Goal: Task Accomplishment & Management: Manage account settings

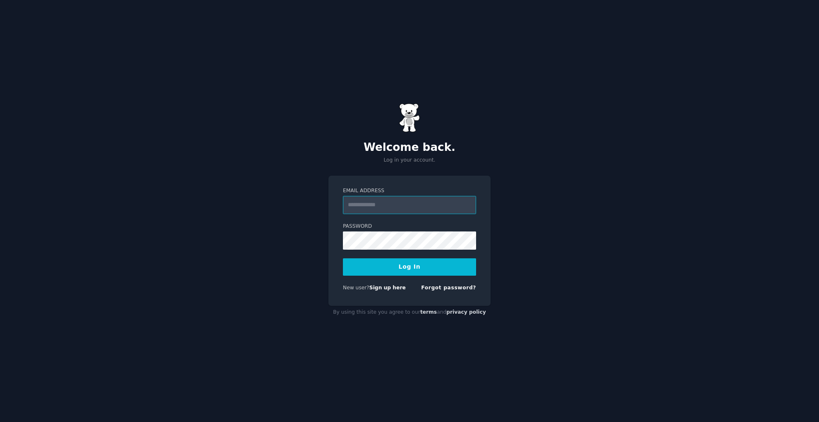
type input "**********"
click at [373, 270] on button "Log In" at bounding box center [409, 266] width 133 height 17
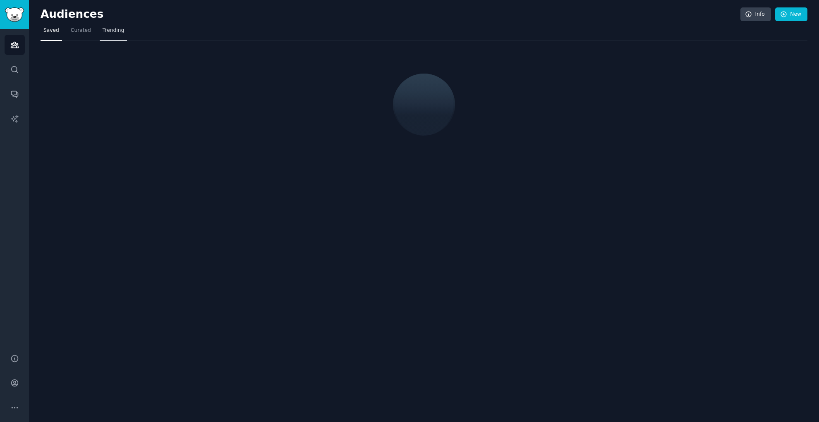
click at [115, 29] on span "Trending" at bounding box center [113, 30] width 21 height 7
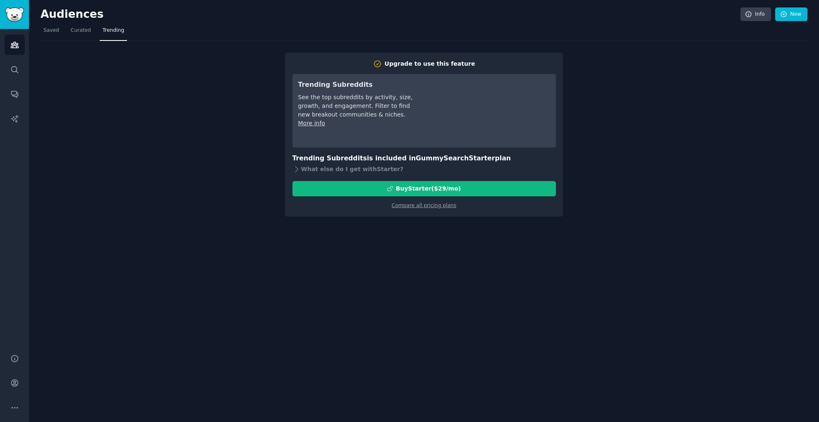
click at [404, 210] on div "Upgrade to use this feature Trending Subreddits See the top subreddits by activ…" at bounding box center [424, 135] width 278 height 164
click at [408, 206] on link "Compare all pricing plans" at bounding box center [424, 206] width 64 height 6
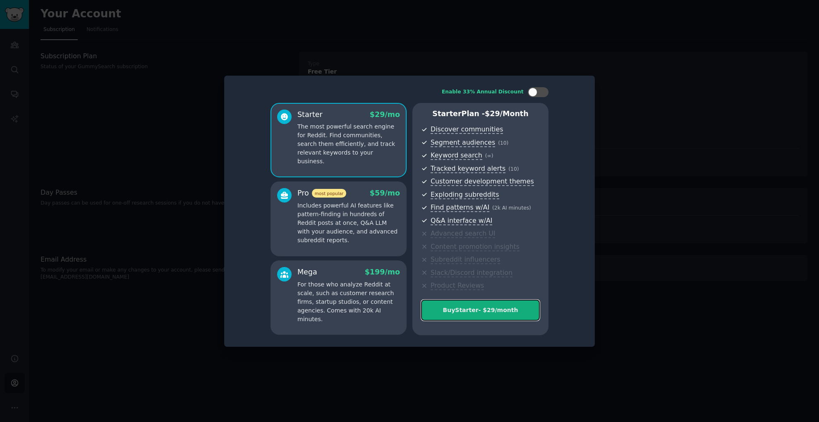
click at [489, 313] on div "Buy Starter - $ 29 /month" at bounding box center [480, 310] width 118 height 9
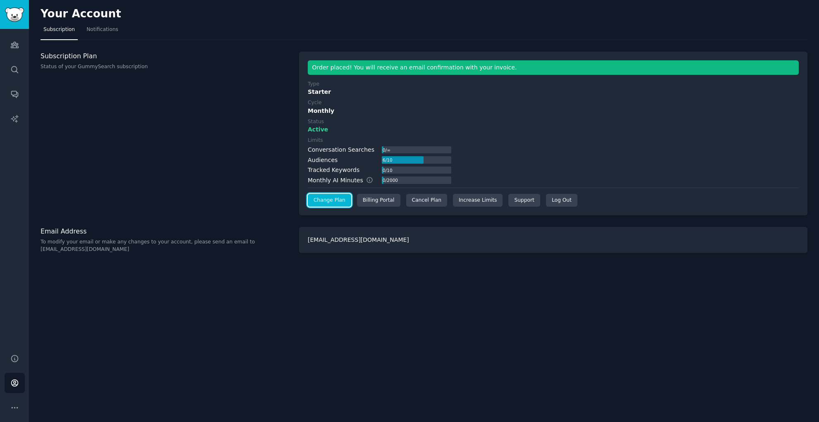
click at [337, 203] on link "Change Plan" at bounding box center [329, 200] width 43 height 13
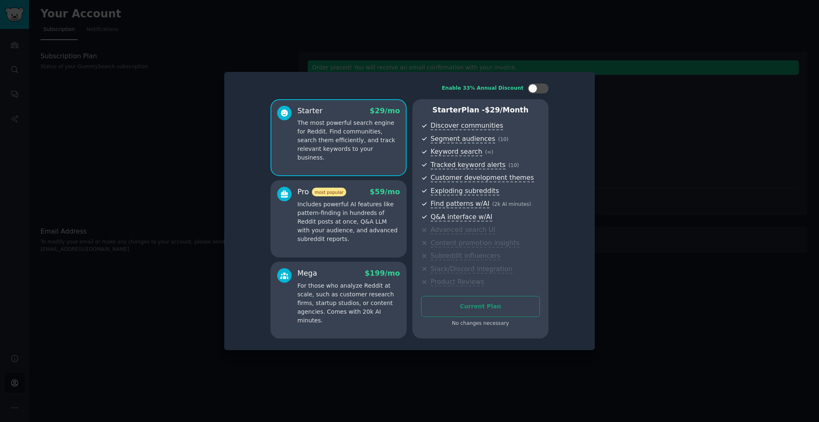
click at [698, 196] on div at bounding box center [409, 211] width 819 height 422
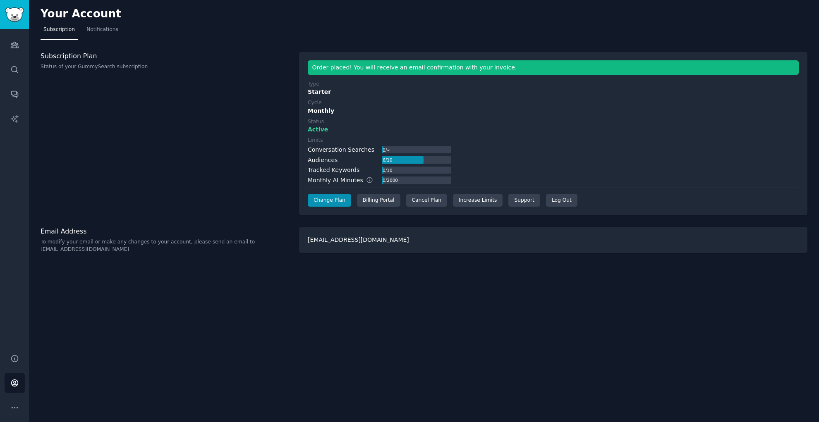
click at [349, 149] on div "Conversation Searches" at bounding box center [341, 150] width 67 height 9
click at [388, 205] on div "Billing Portal" at bounding box center [378, 200] width 43 height 13
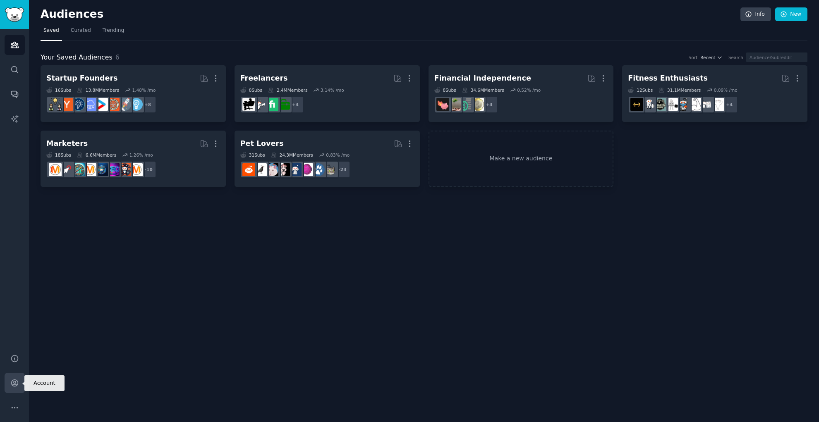
click at [9, 385] on link "Account" at bounding box center [15, 383] width 20 height 20
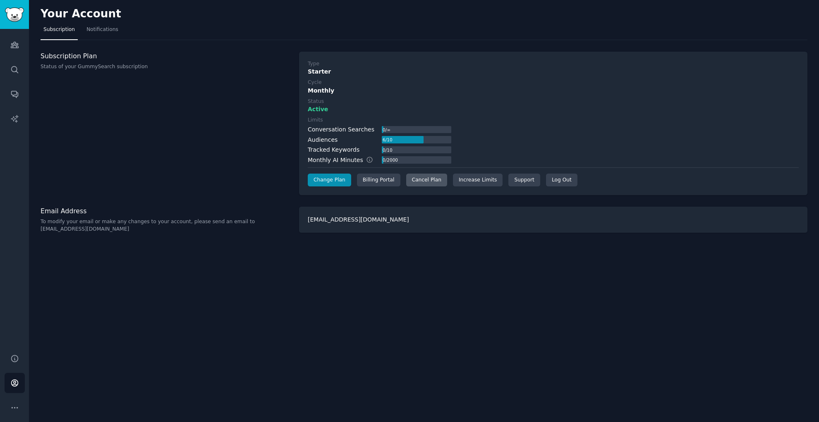
click at [429, 180] on div "Cancel Plan" at bounding box center [426, 180] width 41 height 13
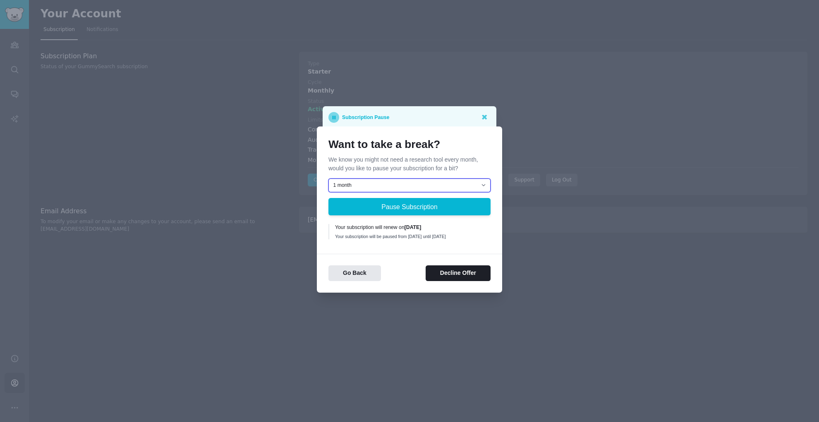
click at [454, 182] on select "1 month 2 months 3 months Choose a custom date to resume" at bounding box center [409, 186] width 162 height 14
click at [463, 280] on button "Decline Offer" at bounding box center [457, 273] width 65 height 16
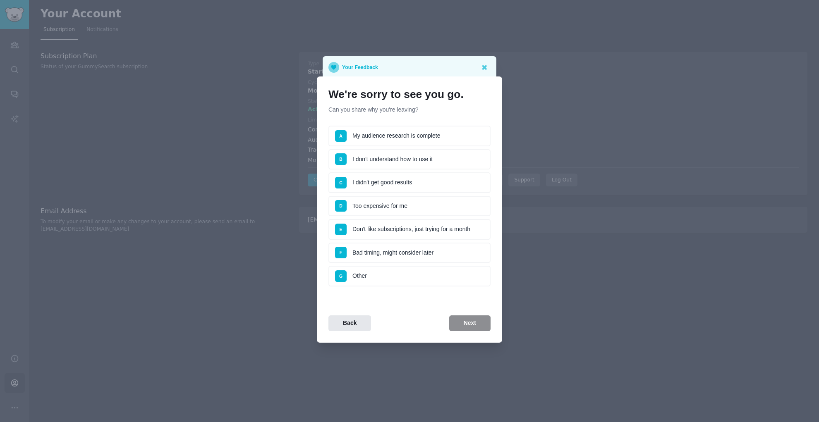
click at [400, 279] on li "G Other" at bounding box center [409, 276] width 162 height 21
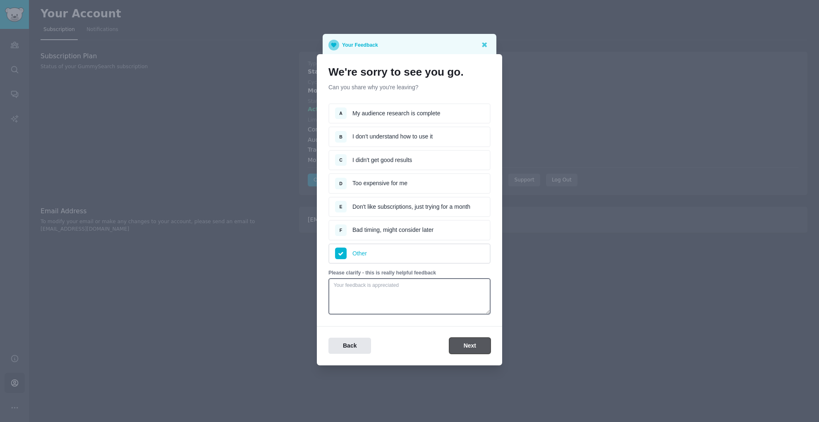
click at [461, 351] on button "Next" at bounding box center [469, 346] width 41 height 16
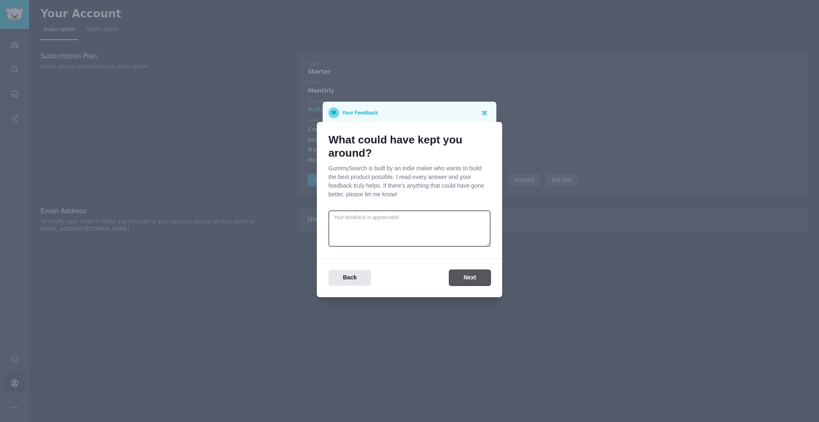
click at [465, 276] on button "Next" at bounding box center [469, 278] width 41 height 16
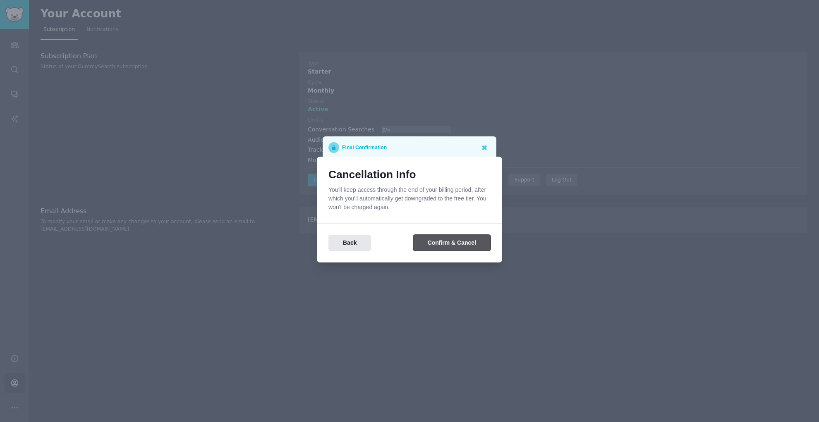
click at [449, 245] on button "Confirm & Cancel" at bounding box center [451, 243] width 77 height 16
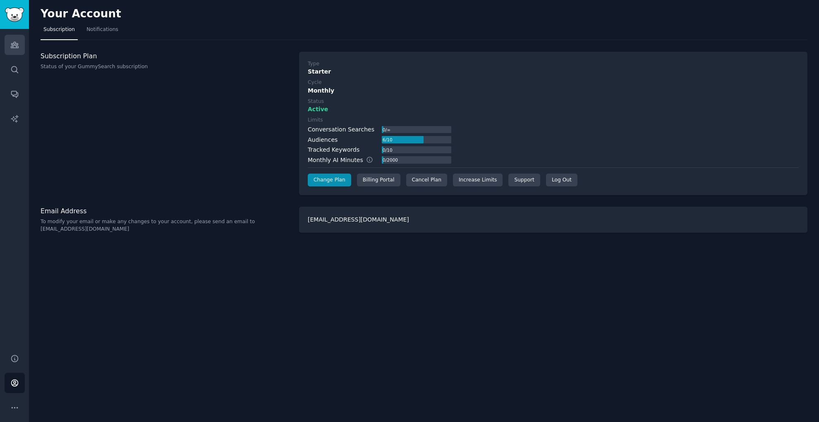
click at [12, 44] on icon "Sidebar" at bounding box center [14, 45] width 9 height 9
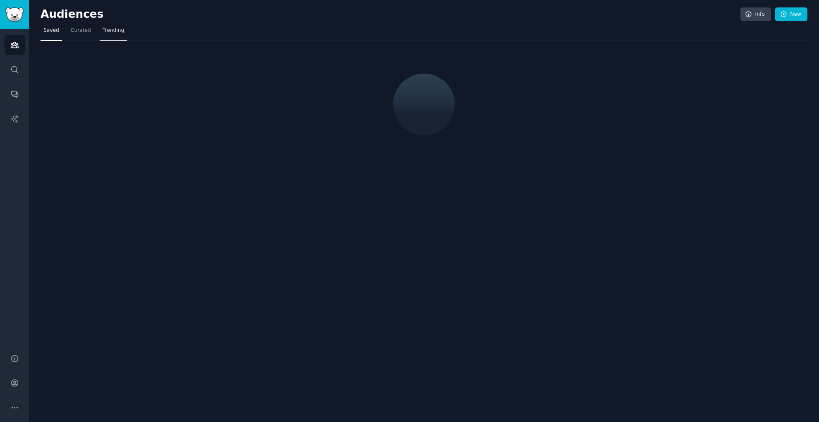
click at [114, 32] on span "Trending" at bounding box center [113, 30] width 21 height 7
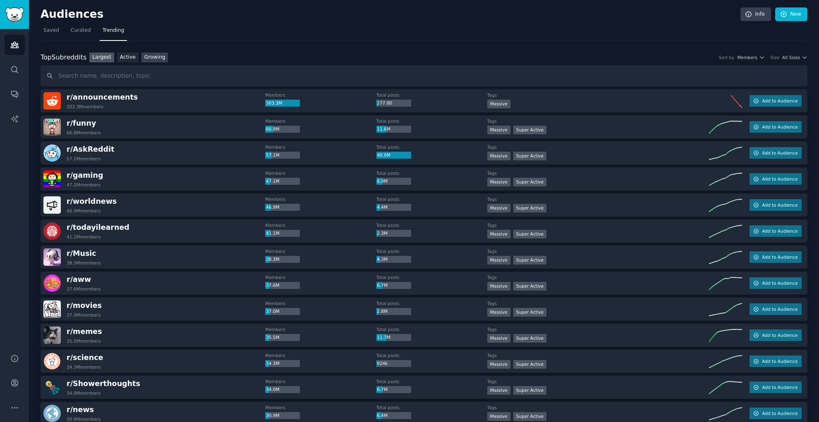
click at [151, 56] on link "Growing" at bounding box center [154, 58] width 27 height 10
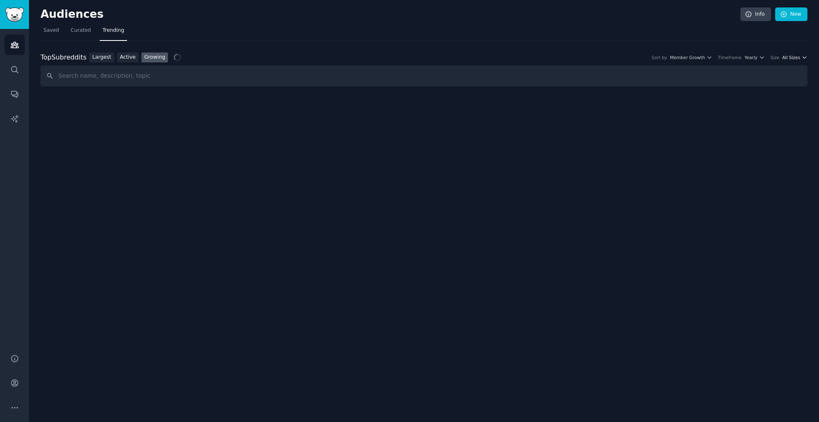
click at [803, 58] on icon "button" at bounding box center [804, 58] width 6 height 6
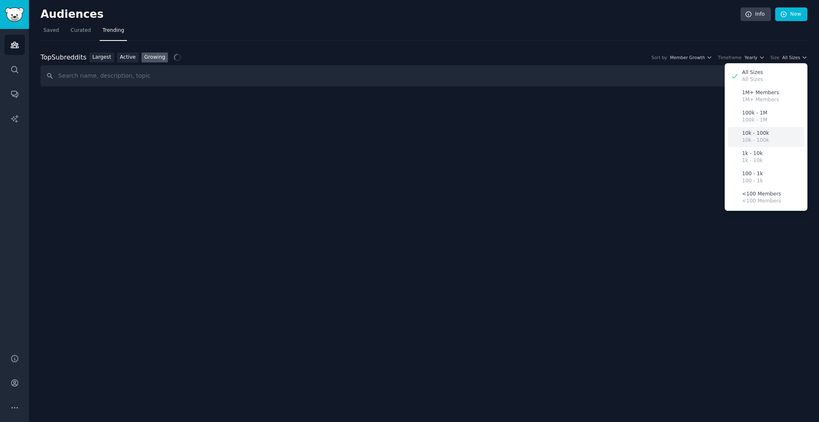
click at [758, 139] on p "10k - 100k" at bounding box center [755, 140] width 27 height 7
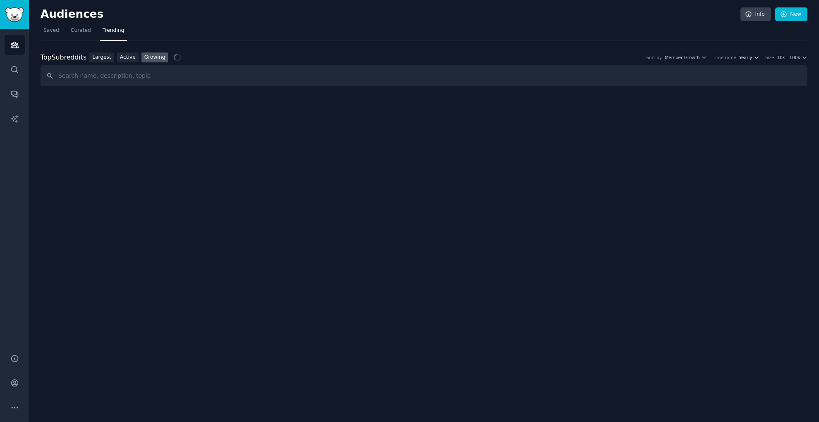
drag, startPoint x: 743, startPoint y: 58, endPoint x: 750, endPoint y: 57, distance: 6.6
click at [750, 57] on span "Yearly" at bounding box center [745, 58] width 13 height 6
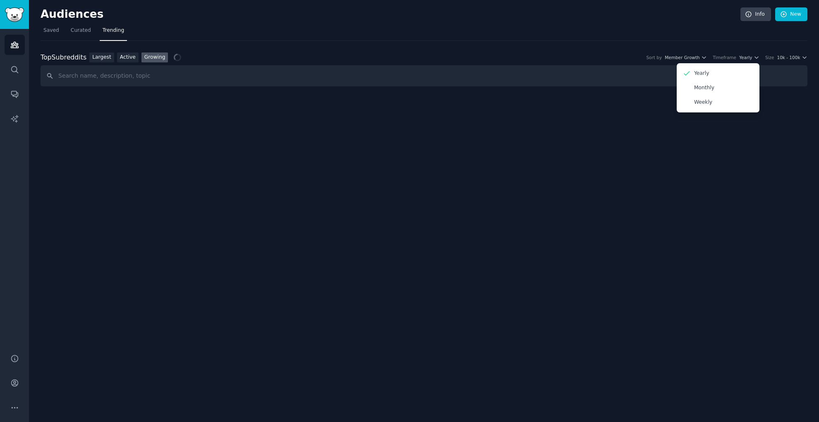
drag, startPoint x: 464, startPoint y: 103, endPoint x: 419, endPoint y: 101, distance: 45.1
click at [463, 103] on div "Audiences Info New Saved Curated Trending Top Subreddits Top Subreddits Largest…" at bounding box center [424, 211] width 790 height 422
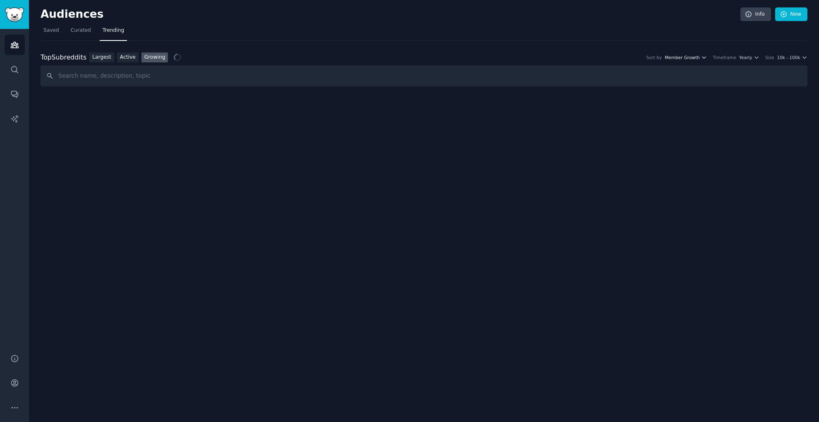
click at [682, 57] on span "Member Growth" at bounding box center [681, 58] width 35 height 6
click at [744, 55] on span "Yearly" at bounding box center [745, 58] width 13 height 6
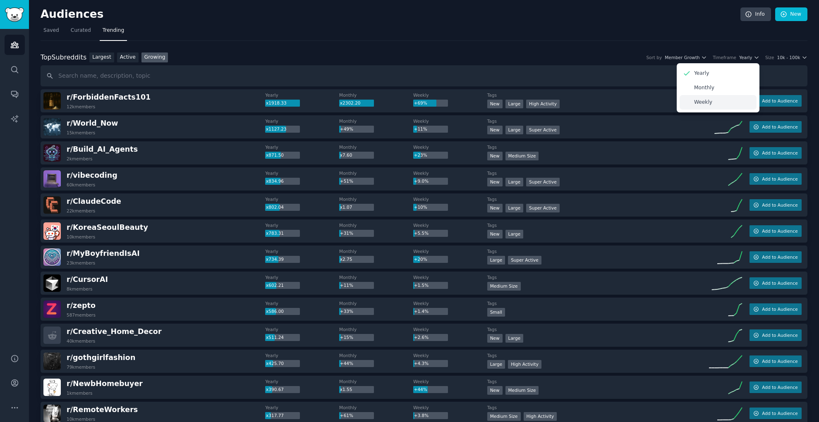
click at [718, 102] on div "Weekly" at bounding box center [717, 102] width 77 height 14
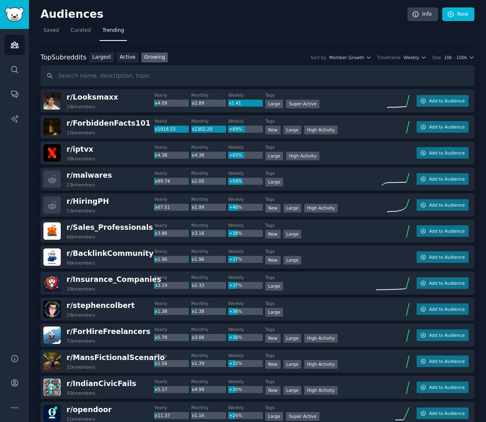
click at [465, 57] on button "10k - 100k" at bounding box center [459, 58] width 31 height 6
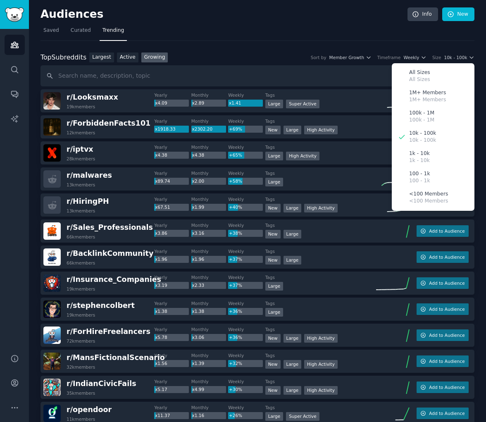
click at [401, 57] on div "Timeframe Weekly" at bounding box center [401, 58] width 49 height 6
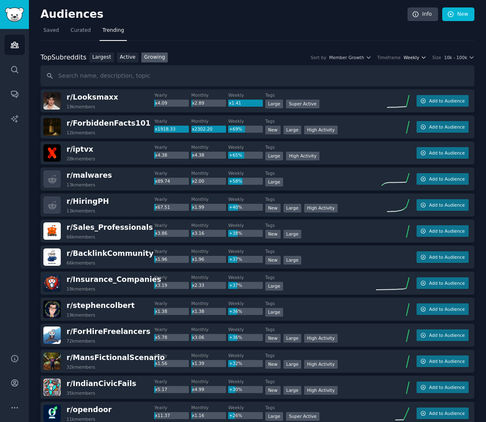
click at [407, 58] on span "Weekly" at bounding box center [412, 58] width 16 height 6
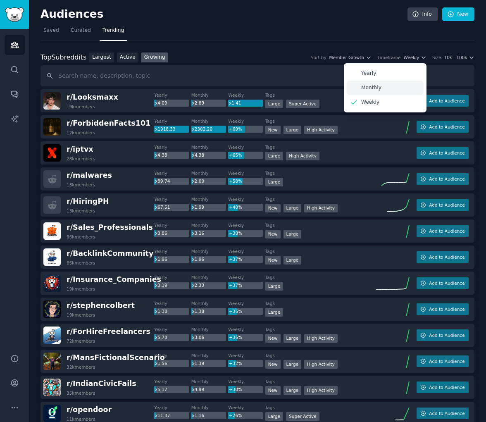
click at [375, 86] on p "Monthly" at bounding box center [371, 87] width 20 height 7
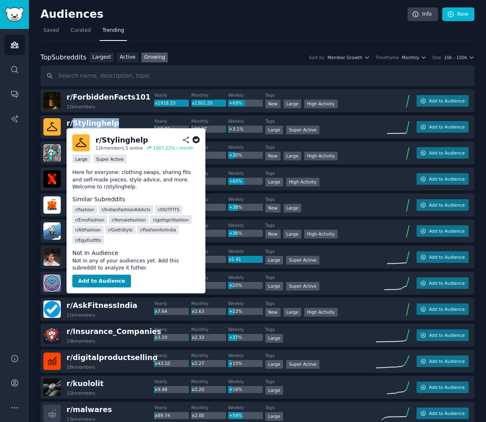
drag, startPoint x: 101, startPoint y: 124, endPoint x: 242, endPoint y: 53, distance: 157.5
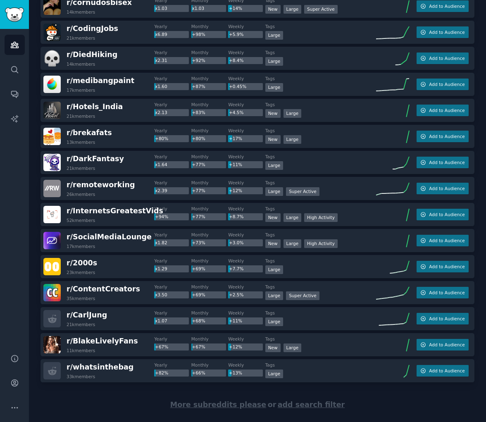
scroll to position [1023, 0]
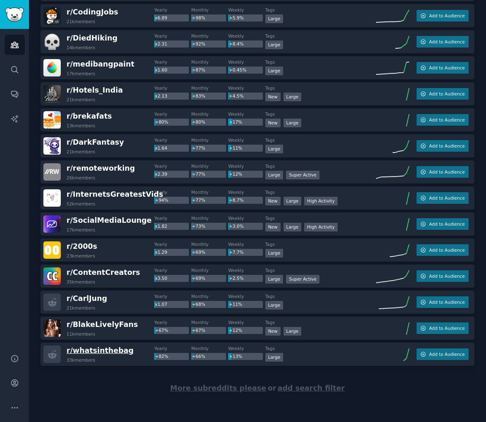
click at [102, 351] on span "r/ whatsinthebag" at bounding box center [100, 350] width 67 height 8
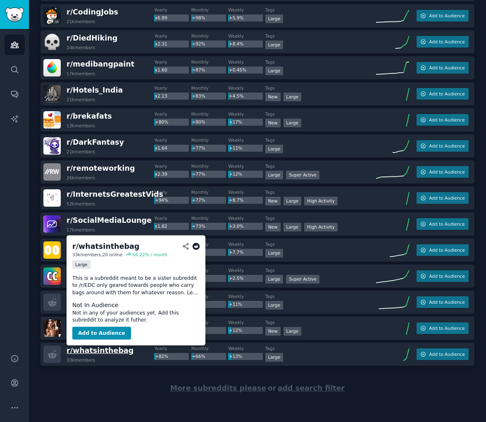
click at [103, 351] on span "r/ whatsinthebag" at bounding box center [100, 350] width 67 height 8
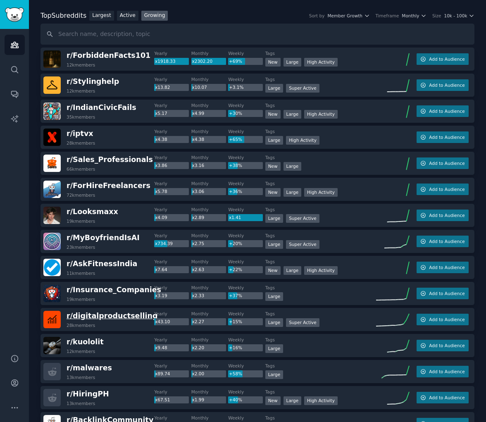
scroll to position [0, 0]
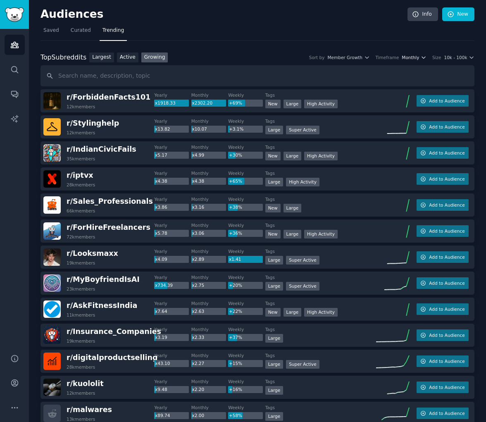
click at [406, 55] on span "Monthly" at bounding box center [410, 58] width 17 height 6
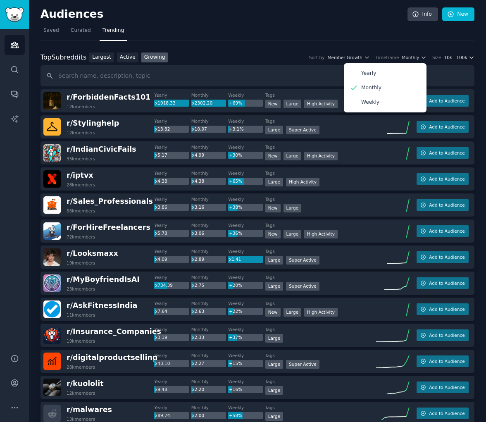
click at [448, 57] on span "10k - 100k" at bounding box center [455, 58] width 23 height 6
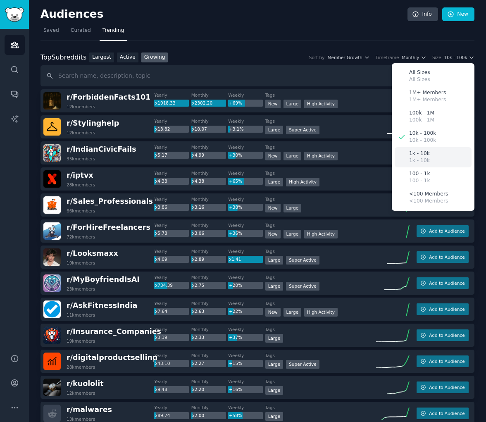
click at [428, 160] on div "1k - 10k 1k - 10k" at bounding box center [433, 157] width 77 height 20
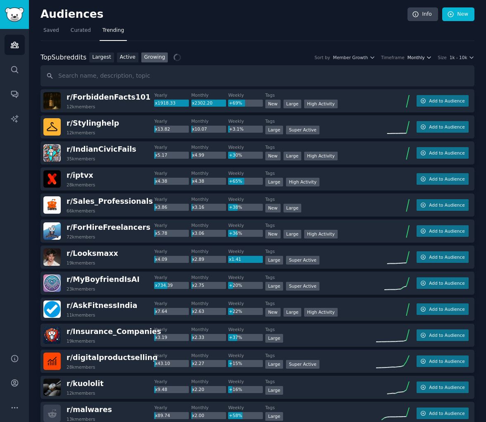
click at [410, 57] on span "Monthly" at bounding box center [416, 58] width 17 height 6
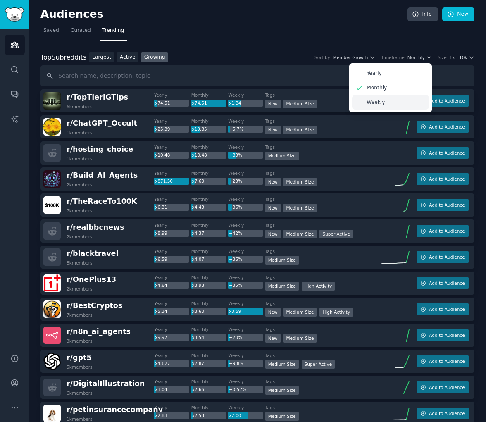
click at [388, 103] on div "Weekly" at bounding box center [390, 102] width 77 height 14
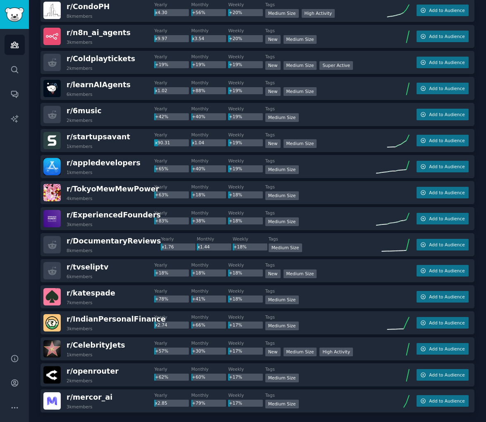
scroll to position [1023, 0]
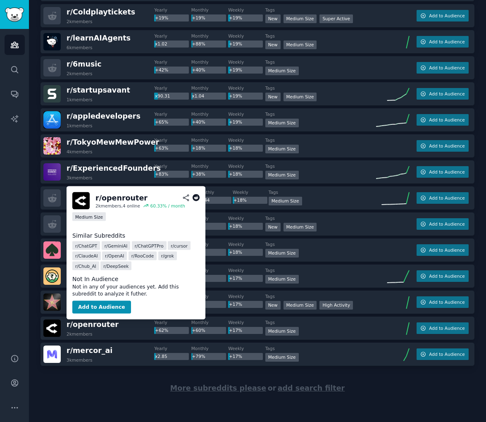
click at [97, 320] on span "r/ openrouter" at bounding box center [93, 325] width 52 height 10
click at [100, 324] on span "r/ openrouter" at bounding box center [93, 324] width 52 height 8
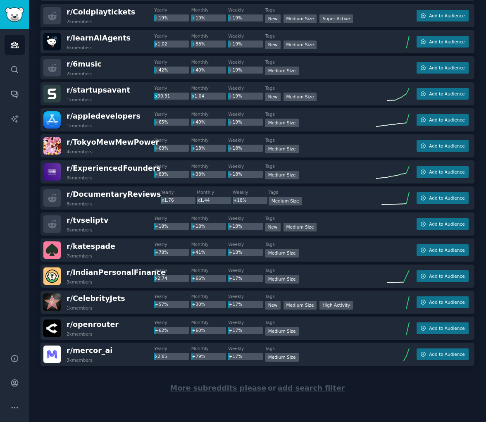
click at [52, 329] on img at bounding box center [51, 328] width 17 height 17
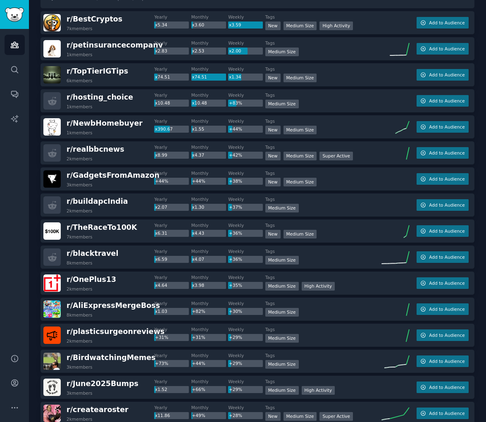
scroll to position [0, 0]
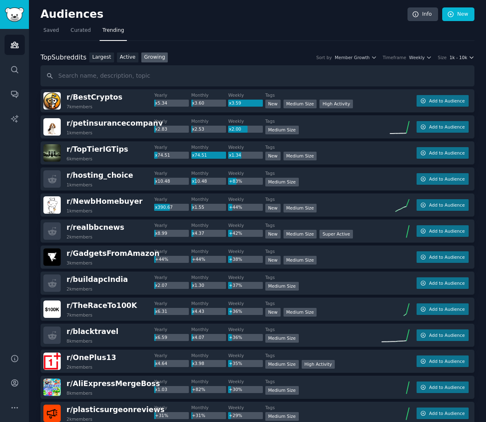
click at [459, 57] on span "1k - 10k" at bounding box center [459, 58] width 18 height 6
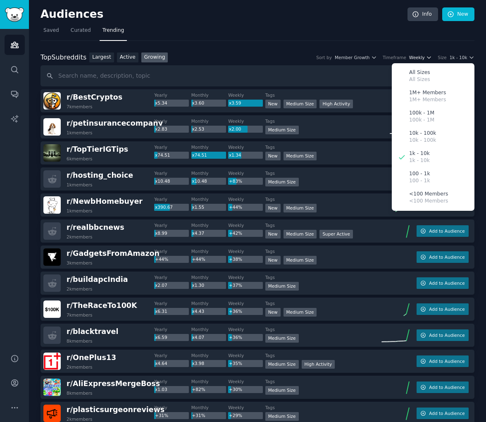
click at [417, 55] on span "Weekly" at bounding box center [417, 58] width 16 height 6
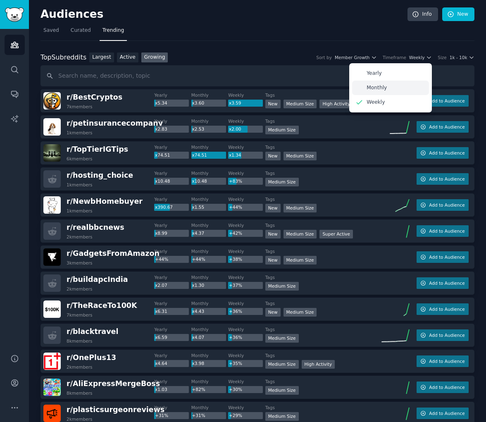
click at [383, 90] on p "Monthly" at bounding box center [377, 87] width 20 height 7
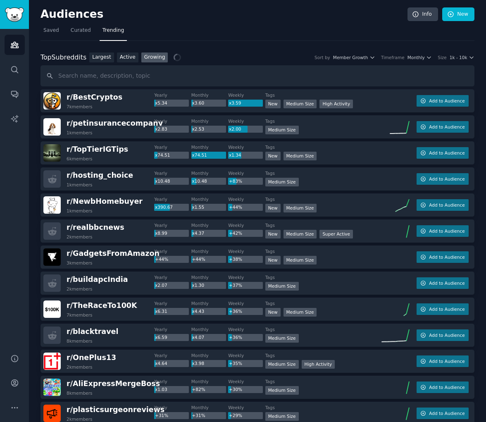
click at [452, 53] on div "Top Subreddits Top Subreddits Largest Active Growing Sort by Member Growth Time…" at bounding box center [258, 58] width 434 height 10
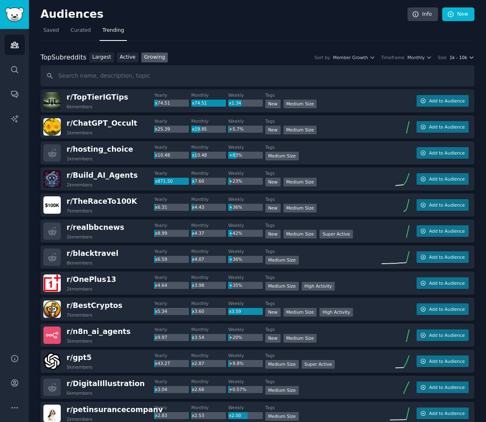
click at [452, 55] on span "1k - 10k" at bounding box center [459, 58] width 18 height 6
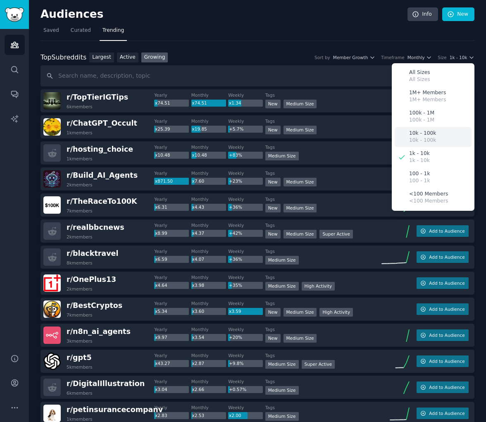
click at [436, 134] on div "10k - 100k 10k - 100k" at bounding box center [433, 137] width 77 height 20
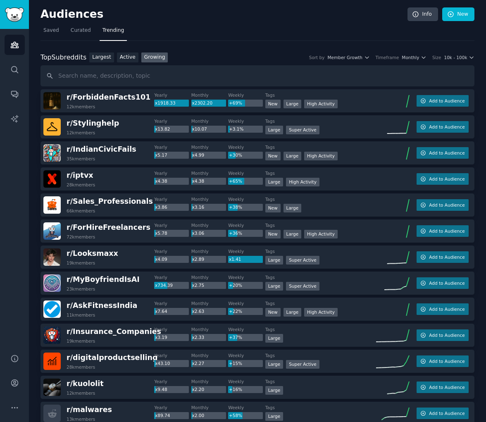
click at [456, 61] on div "Top Subreddits Top Subreddits Largest Active Growing Sort by Member Growth Time…" at bounding box center [258, 58] width 434 height 10
click at [457, 57] on span "10k - 100k" at bounding box center [455, 58] width 23 height 6
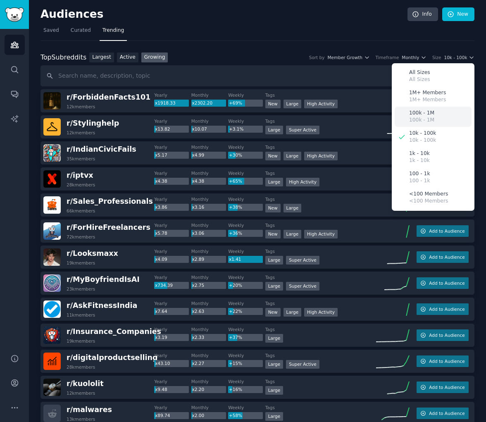
click at [425, 121] on p "100k - 1M" at bounding box center [421, 120] width 25 height 7
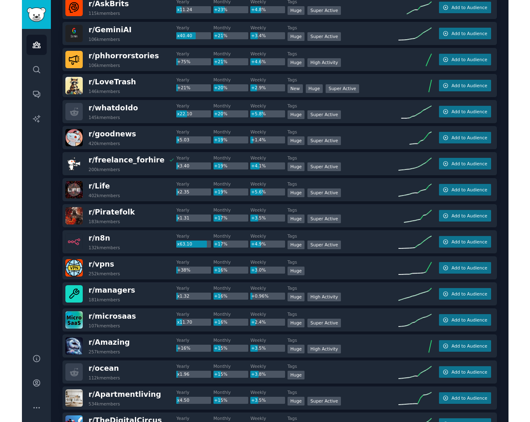
scroll to position [225, 0]
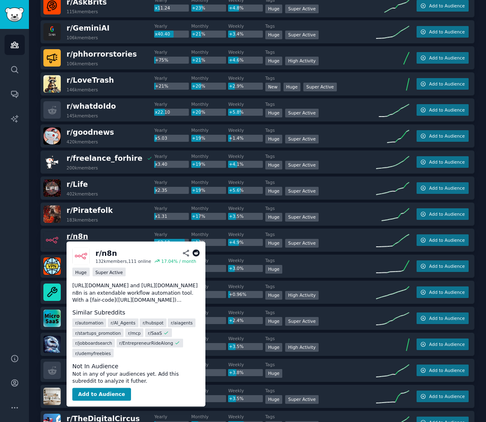
click at [84, 236] on span "r/ n8n" at bounding box center [77, 236] width 21 height 8
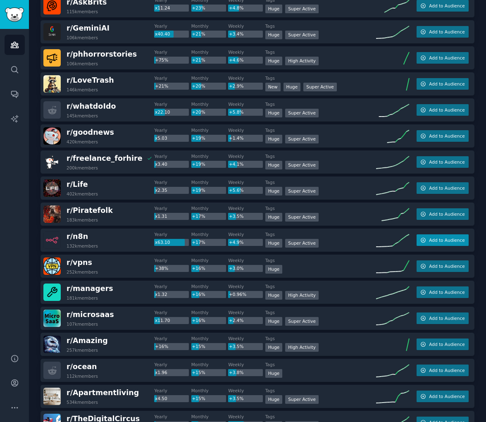
click at [451, 238] on span "Add to Audience" at bounding box center [447, 240] width 36 height 6
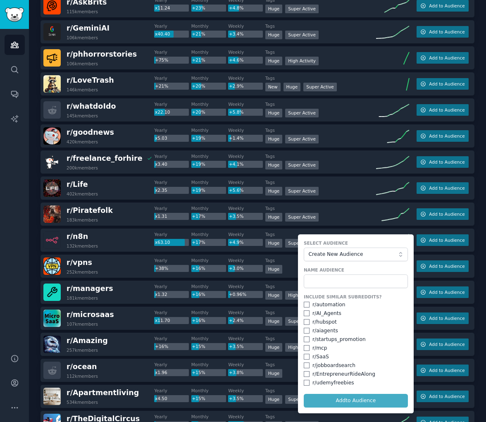
click at [304, 308] on div "r/ automation" at bounding box center [356, 304] width 104 height 7
click at [304, 304] on input "checkbox" at bounding box center [307, 305] width 6 height 6
checkbox input "true"
click at [305, 313] on input "checkbox" at bounding box center [307, 313] width 6 height 6
checkbox input "true"
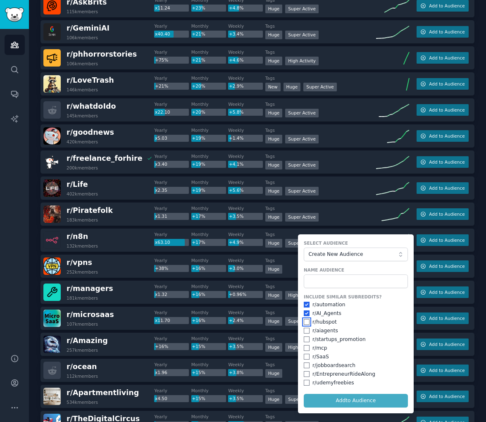
click at [304, 325] on input "checkbox" at bounding box center [307, 322] width 6 height 6
checkbox input "true"
click at [304, 332] on input "checkbox" at bounding box center [307, 331] width 6 height 6
checkbox input "true"
click at [304, 341] on input "checkbox" at bounding box center [307, 340] width 6 height 6
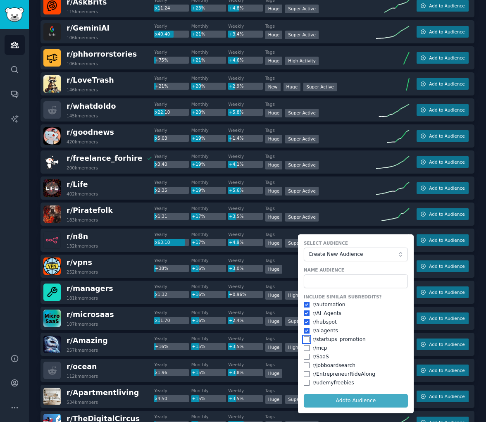
checkbox input "true"
click at [305, 346] on input "checkbox" at bounding box center [307, 348] width 6 height 6
checkbox input "true"
click at [306, 356] on input "checkbox" at bounding box center [307, 357] width 6 height 6
checkbox input "true"
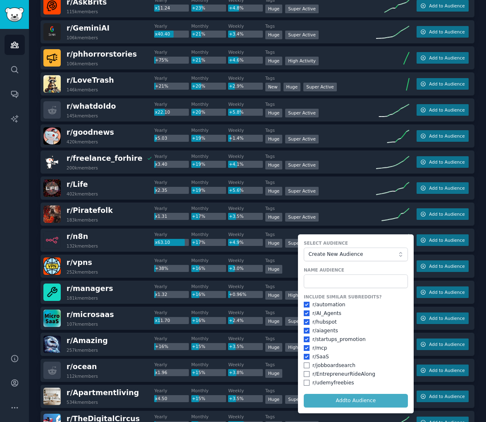
click at [345, 402] on form "Select Audience Create New Audience Name Audience Include Similar Subreddits? r…" at bounding box center [356, 323] width 116 height 179
click at [346, 400] on form "Select Audience Create New Audience Name Audience Include Similar Subreddits? r…" at bounding box center [356, 323] width 116 height 179
click at [344, 279] on input "text" at bounding box center [356, 282] width 104 height 14
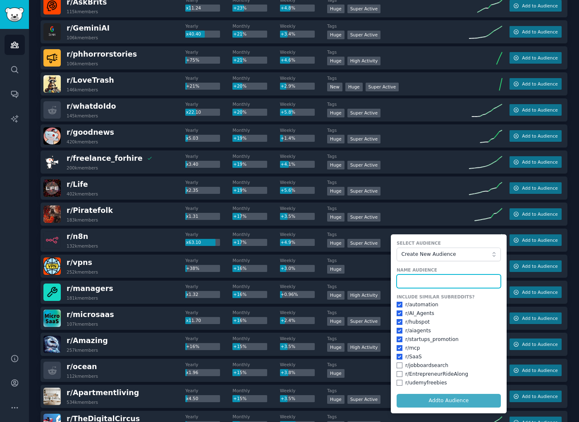
click at [429, 286] on input "text" at bounding box center [448, 282] width 104 height 14
type input "n8n"
click at [428, 374] on div "r/ EntrepreneurRideAlong" at bounding box center [436, 374] width 63 height 7
click at [402, 375] on div "r/ EntrepreneurRideAlong" at bounding box center [448, 374] width 104 height 7
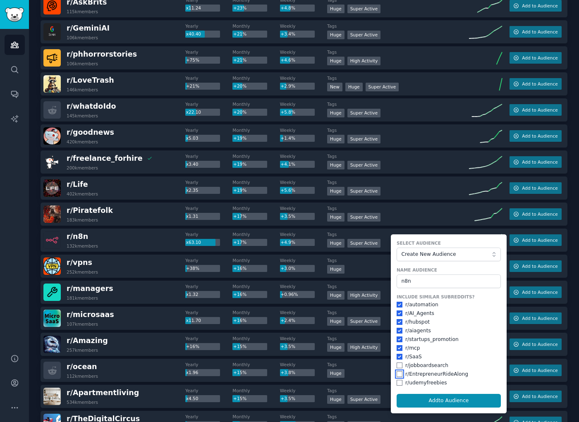
click at [397, 375] on input "checkbox" at bounding box center [399, 374] width 6 height 6
checkbox input "true"
click at [427, 401] on button "Add to Audience" at bounding box center [448, 401] width 104 height 14
checkbox input "false"
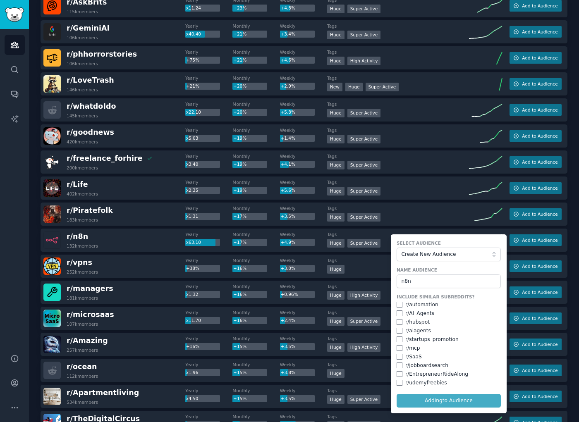
checkbox input "false"
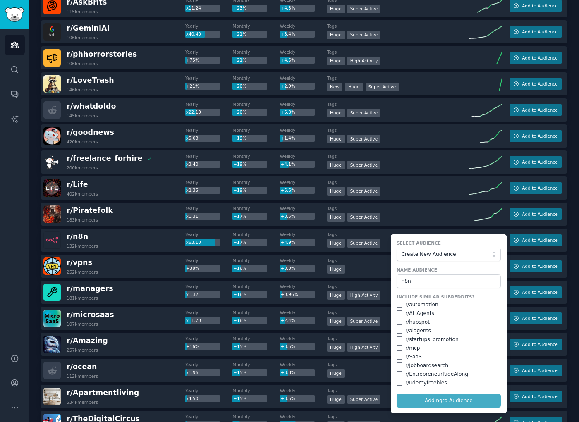
checkbox input "false"
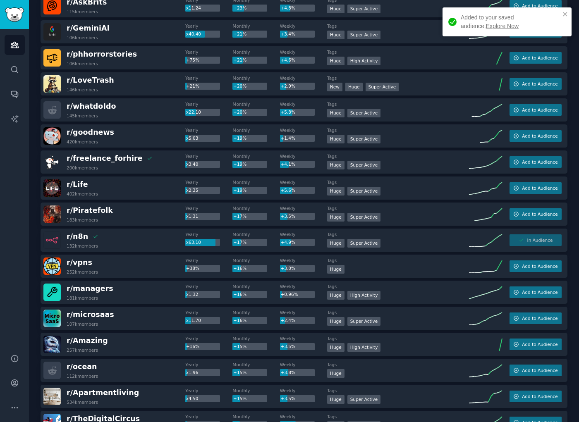
click at [486, 24] on link "Explore Now" at bounding box center [502, 26] width 33 height 7
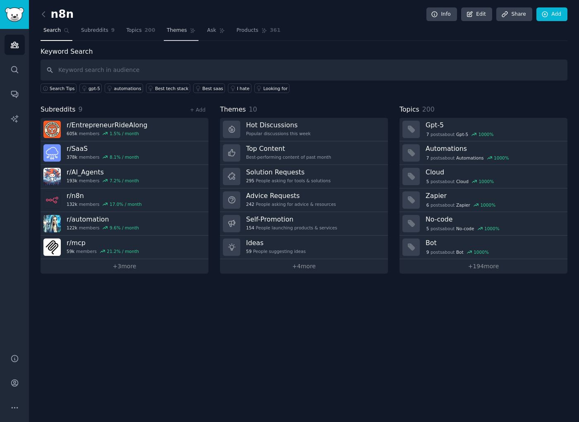
click at [176, 27] on span "Themes" at bounding box center [177, 30] width 20 height 7
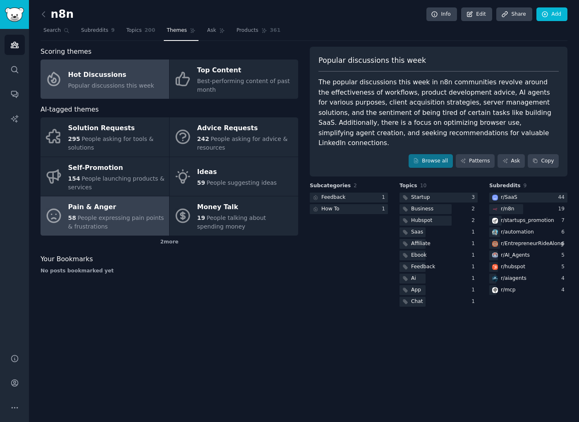
click at [119, 210] on div "Pain & Anger" at bounding box center [116, 207] width 97 height 13
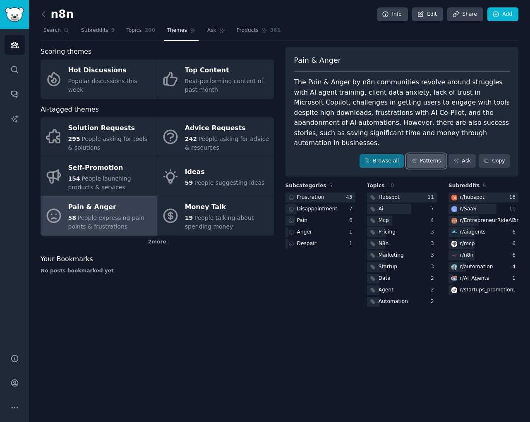
click at [432, 154] on link "Patterns" at bounding box center [425, 161] width 39 height 14
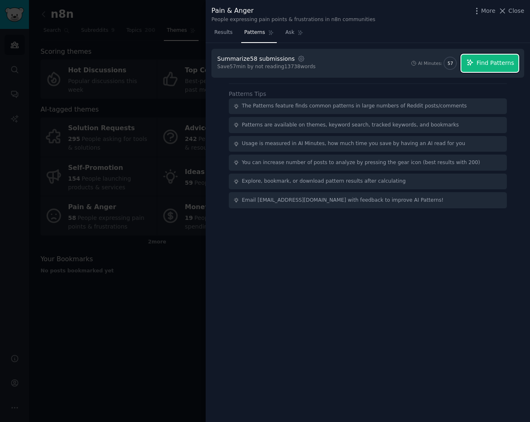
click at [509, 61] on span "Find Patterns" at bounding box center [495, 63] width 38 height 9
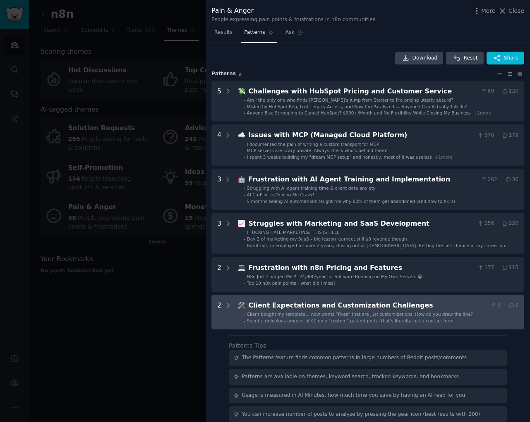
click at [454, 321] on li "- Spent a ridiculous amount of $$ on a "custom" patient portal that's literally…" at bounding box center [381, 321] width 275 height 6
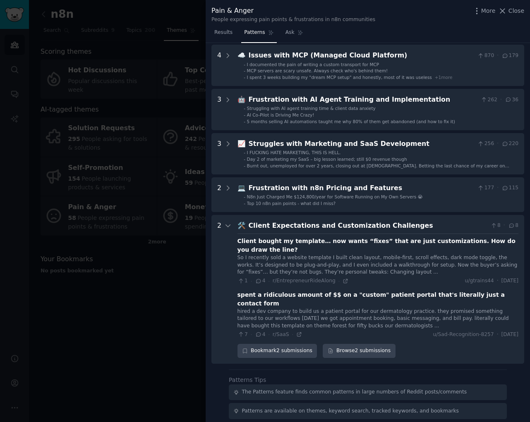
scroll to position [152, 0]
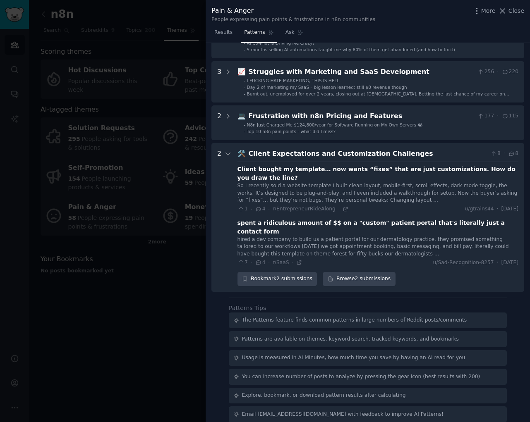
click at [190, 322] on div at bounding box center [265, 211] width 530 height 422
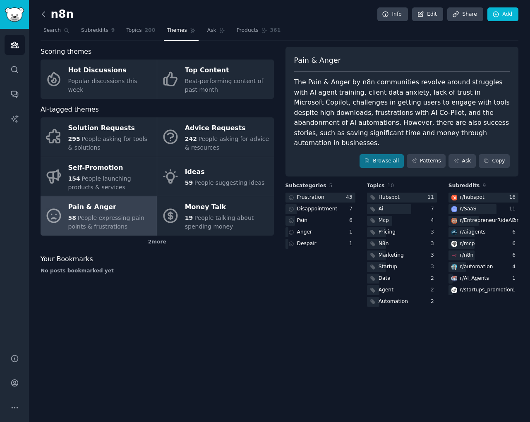
click at [47, 12] on icon at bounding box center [43, 14] width 9 height 9
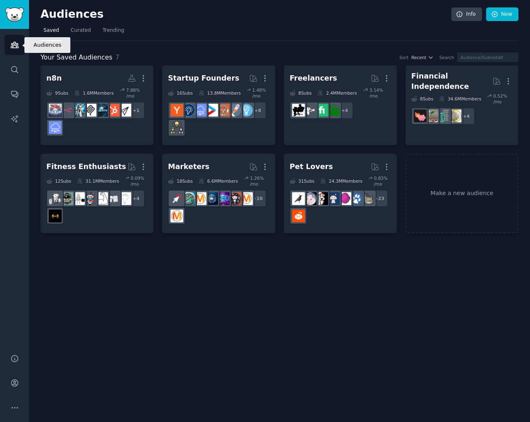
click at [14, 48] on icon "Sidebar" at bounding box center [14, 45] width 9 height 9
click at [108, 31] on span "Trending" at bounding box center [113, 30] width 21 height 7
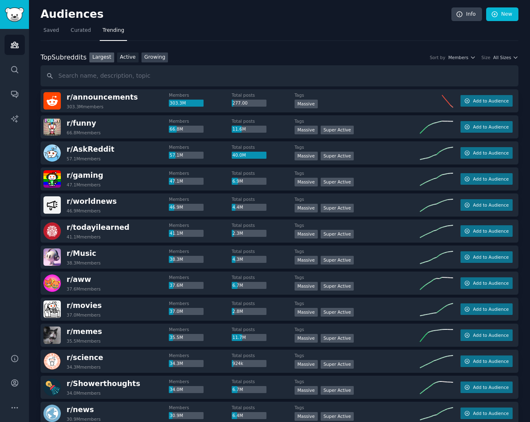
click at [157, 57] on link "Growing" at bounding box center [154, 58] width 27 height 10
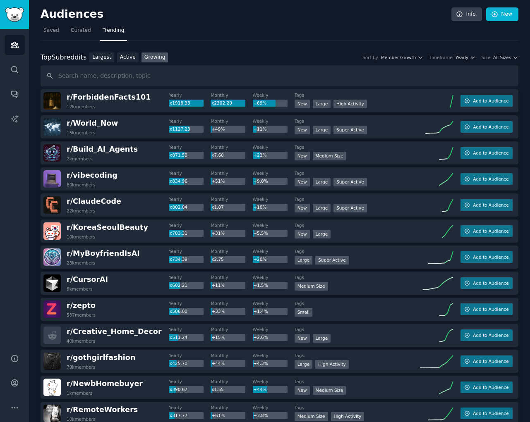
click at [457, 57] on span "Yearly" at bounding box center [461, 58] width 13 height 6
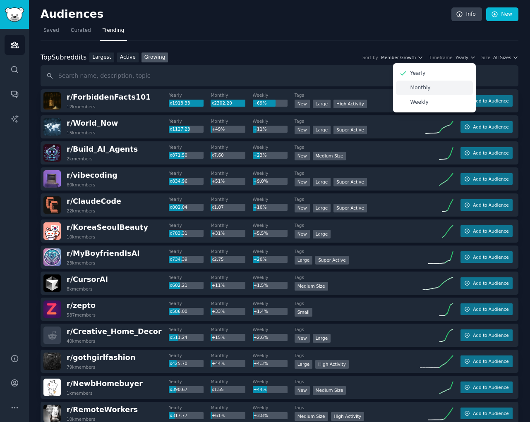
click at [427, 90] on p "Monthly" at bounding box center [420, 87] width 20 height 7
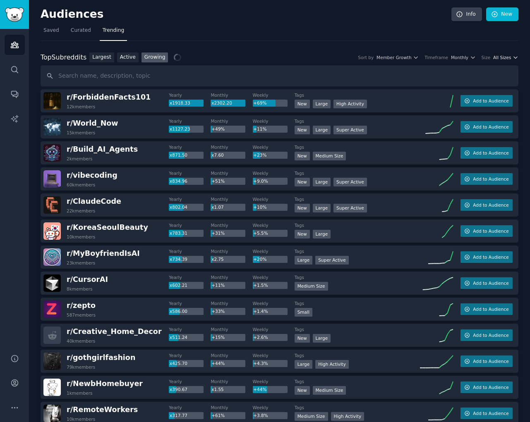
click at [496, 57] on span "All Sizes" at bounding box center [502, 58] width 18 height 6
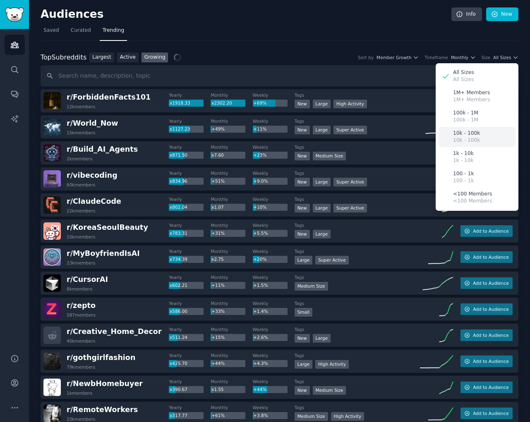
click at [463, 136] on p "10k - 100k" at bounding box center [466, 133] width 27 height 7
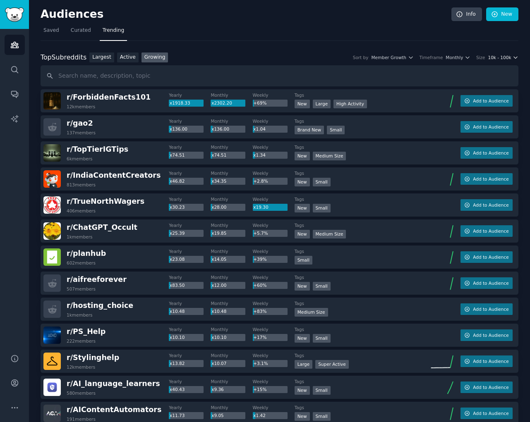
click at [508, 55] on span "10k - 100k" at bounding box center [498, 58] width 23 height 6
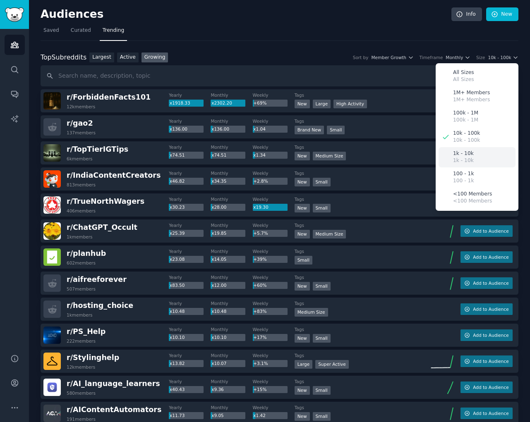
click at [461, 154] on p "1k - 10k" at bounding box center [463, 153] width 21 height 7
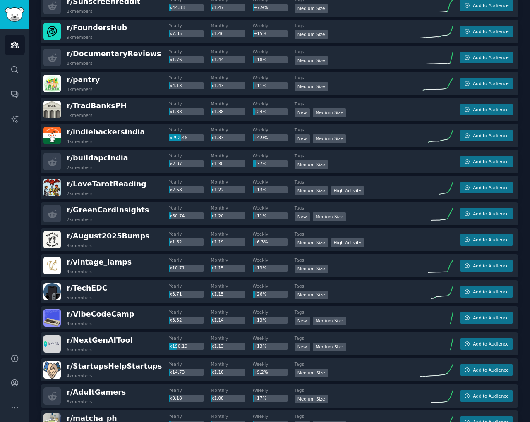
scroll to position [595, 0]
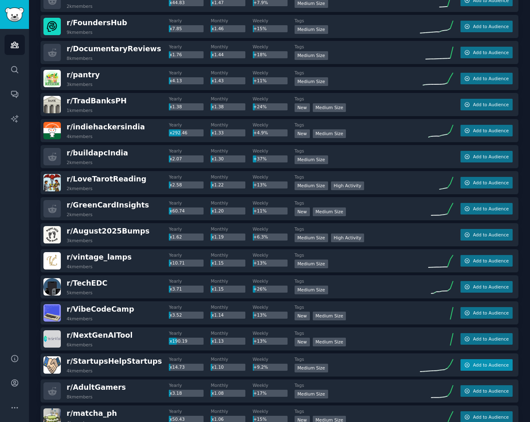
click at [488, 368] on span "Add to Audience" at bounding box center [491, 365] width 36 height 6
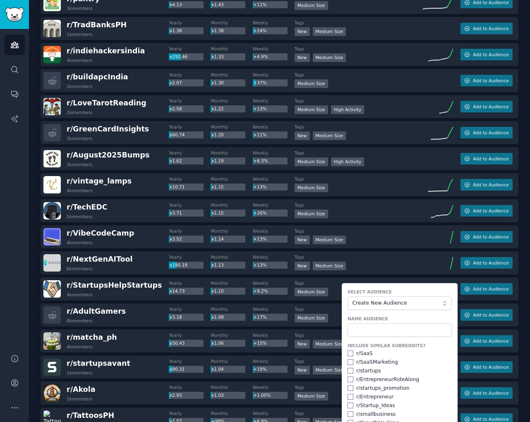
scroll to position [672, 0]
click at [347, 362] on input "checkbox" at bounding box center [350, 362] width 6 height 6
checkbox input "true"
click at [348, 352] on input "checkbox" at bounding box center [350, 353] width 6 height 6
checkbox input "true"
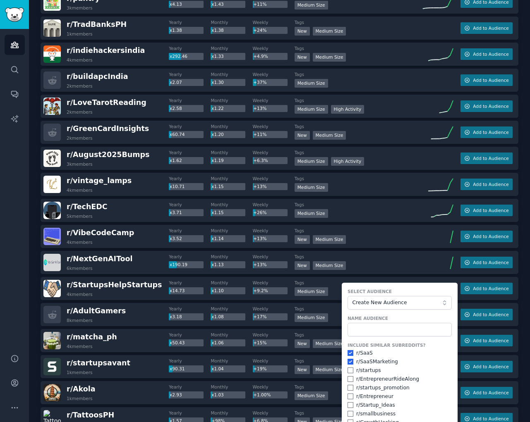
click at [343, 394] on form "Select Audience Create New Audience Name Audience Include Similar Subreddits? r…" at bounding box center [400, 372] width 116 height 179
click at [347, 395] on input "checkbox" at bounding box center [350, 397] width 6 height 6
checkbox input "true"
click at [347, 406] on input "checkbox" at bounding box center [350, 405] width 6 height 6
checkbox input "true"
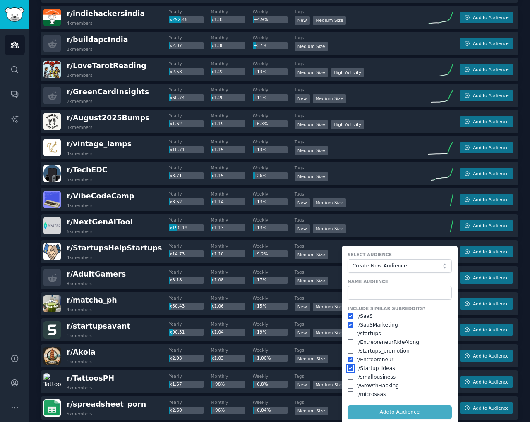
scroll to position [709, 0]
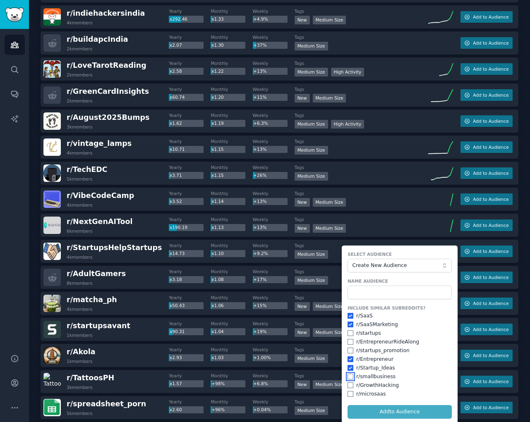
click at [347, 380] on div "r/ smallbusiness" at bounding box center [399, 376] width 104 height 7
click at [350, 387] on input "checkbox" at bounding box center [350, 385] width 6 height 6
checkbox input "true"
click at [348, 377] on input "checkbox" at bounding box center [350, 377] width 6 height 6
checkbox input "true"
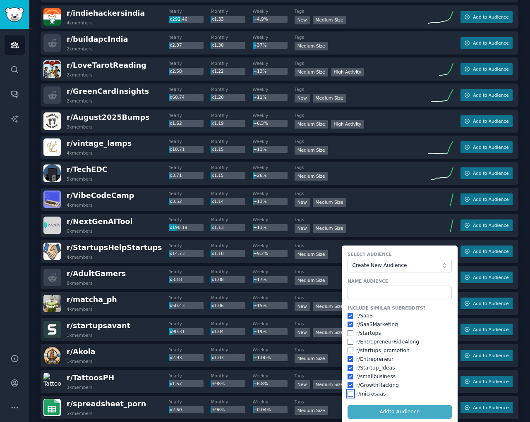
click at [350, 392] on input "checkbox" at bounding box center [350, 394] width 6 height 6
checkbox input "true"
click at [373, 351] on div "r/ startups_promotion" at bounding box center [382, 350] width 53 height 7
click at [352, 350] on div "r/ startups_promotion" at bounding box center [399, 350] width 104 height 7
click at [348, 350] on input "checkbox" at bounding box center [350, 351] width 6 height 6
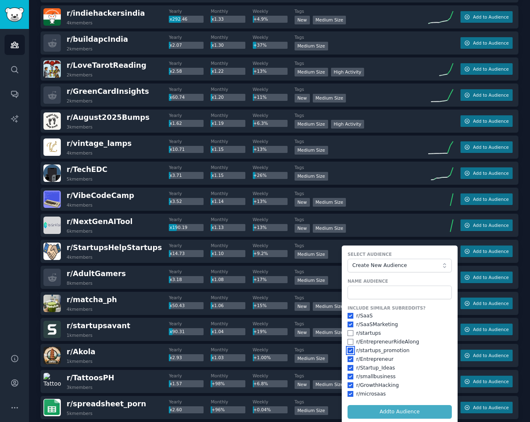
checkbox input "true"
click at [396, 411] on form "Select Audience Create New Audience Name Audience Include Similar Subreddits? r…" at bounding box center [400, 335] width 116 height 179
click at [388, 301] on form "Select Audience Create New Audience Name Audience Include Similar Subreddits? r…" at bounding box center [400, 335] width 116 height 179
click at [387, 296] on input "text" at bounding box center [399, 293] width 104 height 14
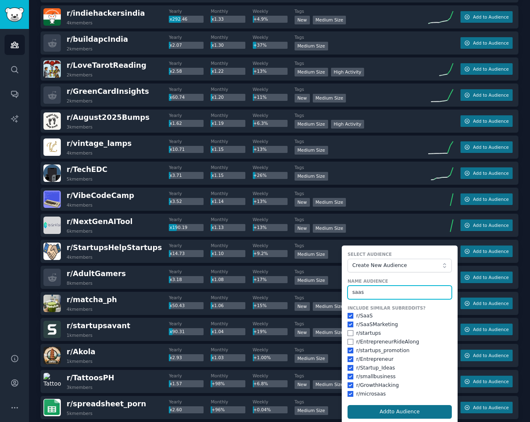
type input "saas"
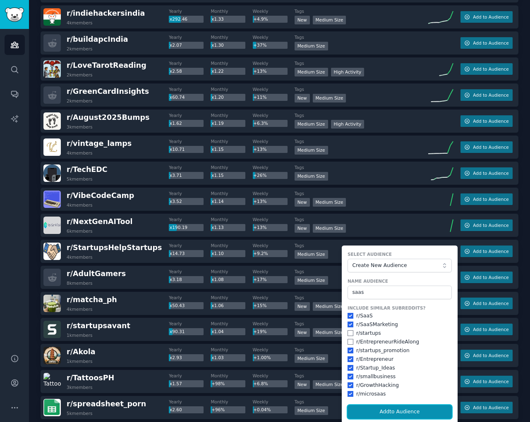
click at [388, 408] on button "Add to Audience" at bounding box center [399, 412] width 104 height 14
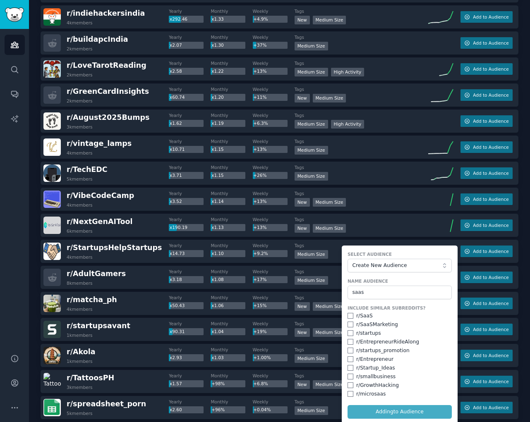
checkbox input "false"
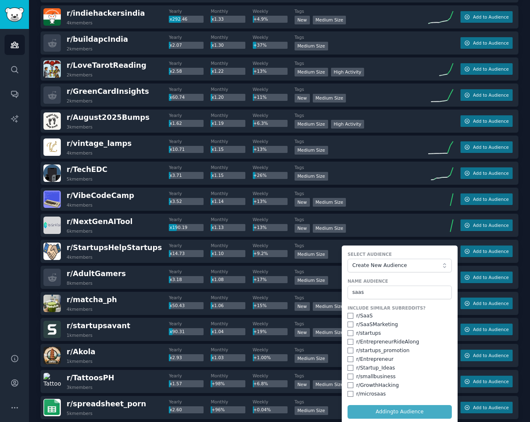
checkbox input "false"
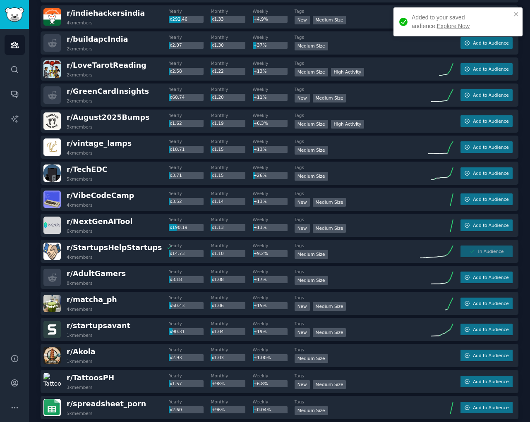
click at [429, 32] on div "Added to your saved audience. Explore Now" at bounding box center [454, 22] width 117 height 22
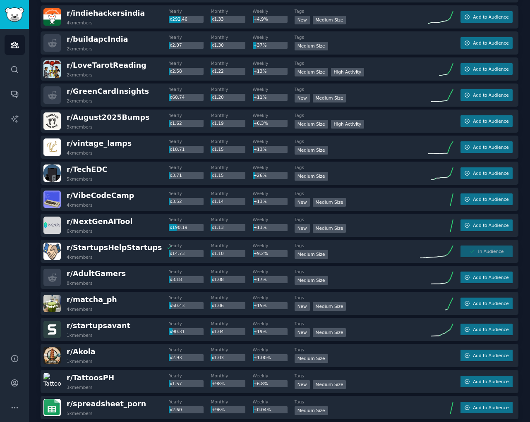
click at [429, 28] on div "Added to your saved audience. Explore Now" at bounding box center [458, 25] width 132 height 38
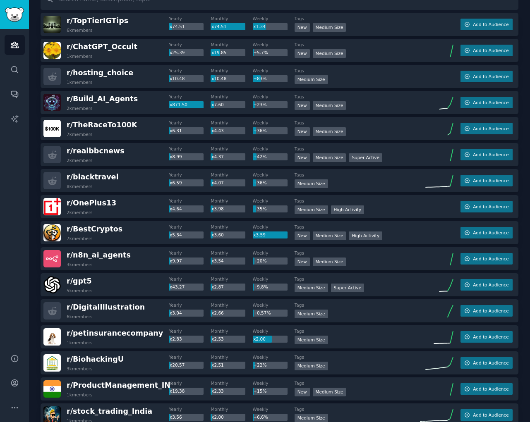
scroll to position [0, 0]
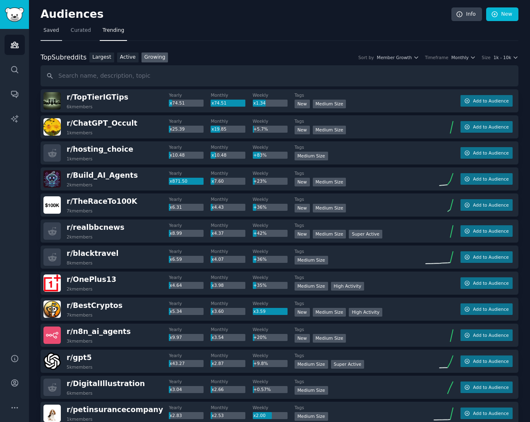
click at [55, 33] on span "Saved" at bounding box center [51, 30] width 16 height 7
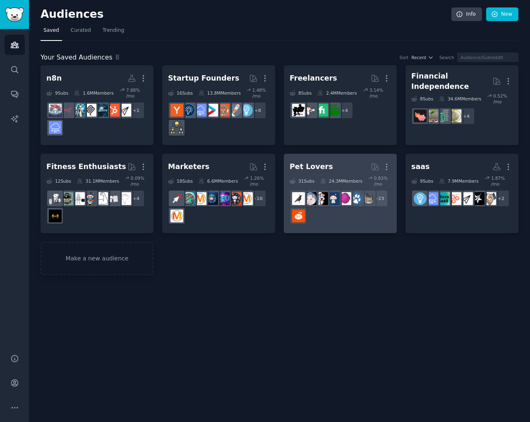
click at [344, 165] on h2 "Pet Lovers More" at bounding box center [339, 167] width 101 height 14
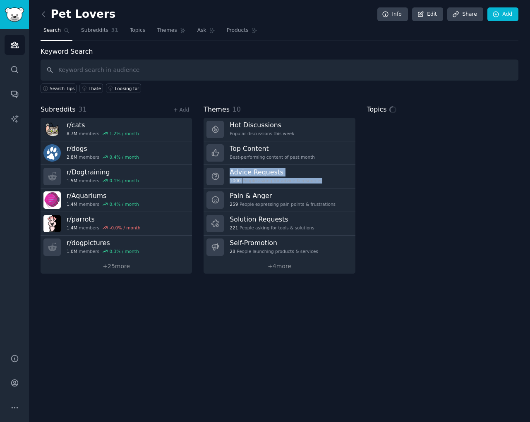
click at [240, 97] on div "Keyword Search Search Tips I hate Looking for Subreddits 31 + Add r/ cats 8.7M …" at bounding box center [280, 160] width 478 height 227
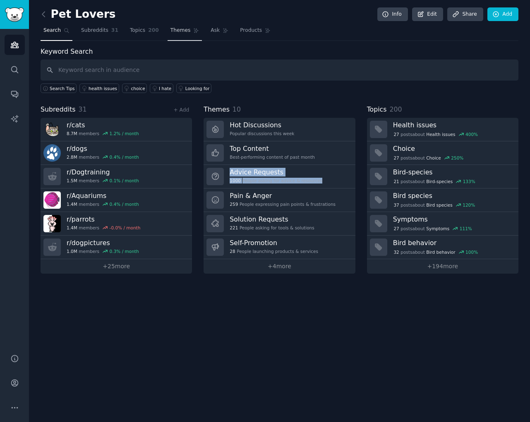
click at [182, 34] on span "Themes" at bounding box center [180, 30] width 20 height 7
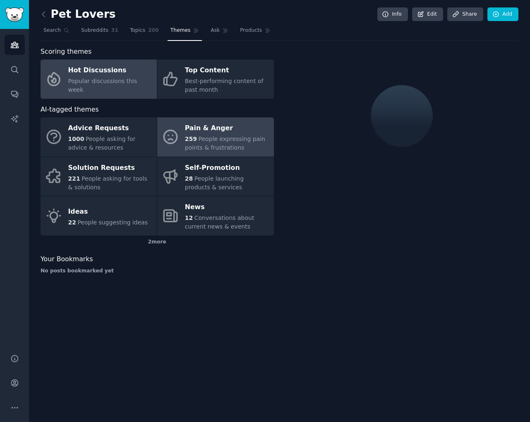
click at [226, 135] on div "259 People expressing pain points & frustrations" at bounding box center [227, 143] width 84 height 17
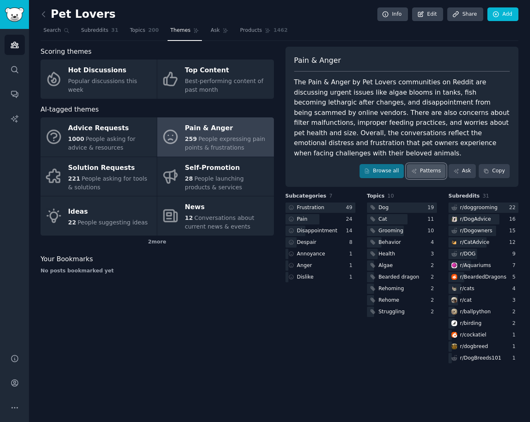
click at [428, 164] on link "Patterns" at bounding box center [425, 171] width 39 height 14
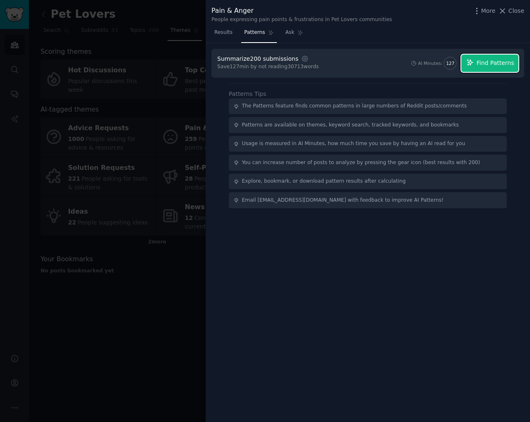
click at [494, 62] on span "Find Patterns" at bounding box center [495, 63] width 38 height 9
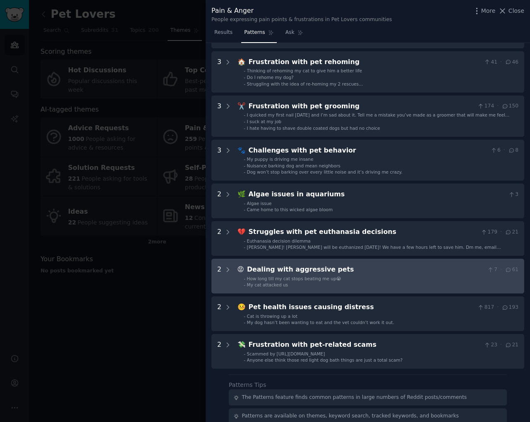
scroll to position [118, 0]
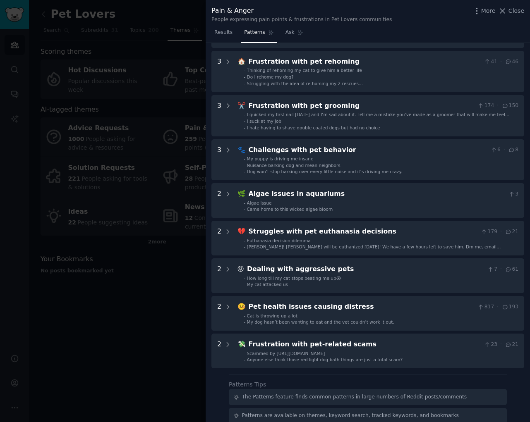
click at [134, 340] on div at bounding box center [265, 211] width 530 height 422
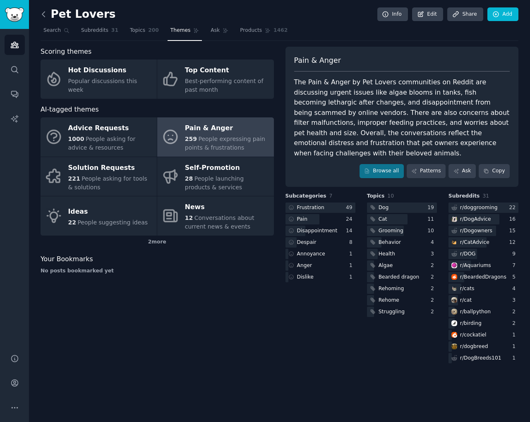
click at [42, 13] on icon at bounding box center [43, 14] width 9 height 9
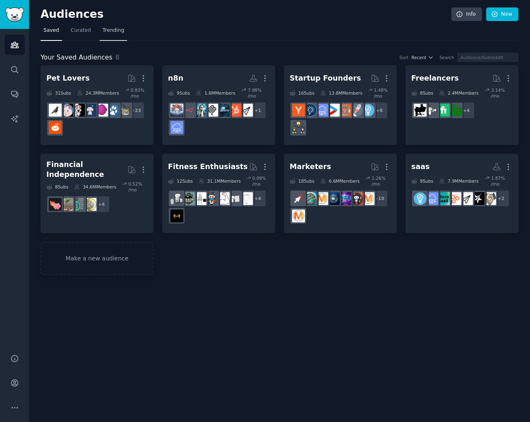
click at [110, 32] on span "Trending" at bounding box center [113, 30] width 21 height 7
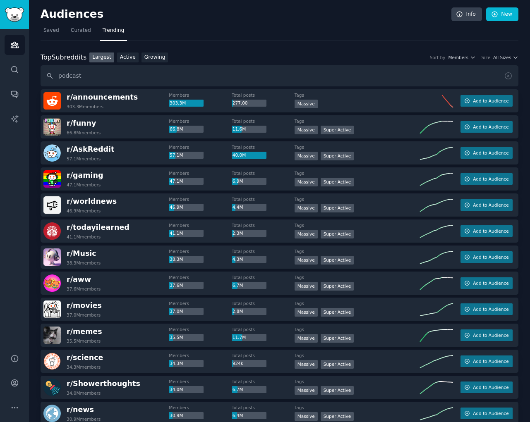
type input "podcast"
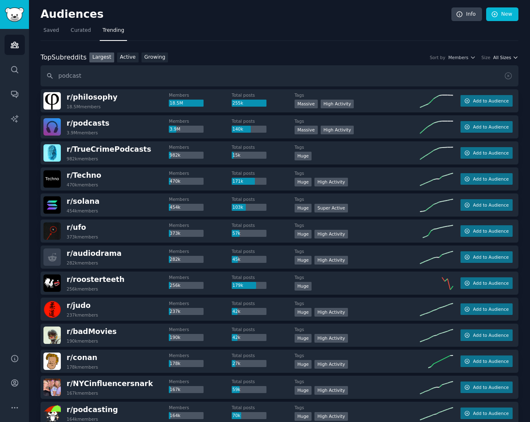
click at [512, 60] on icon "button" at bounding box center [515, 58] width 6 height 6
click at [161, 61] on link "Growing" at bounding box center [154, 58] width 27 height 10
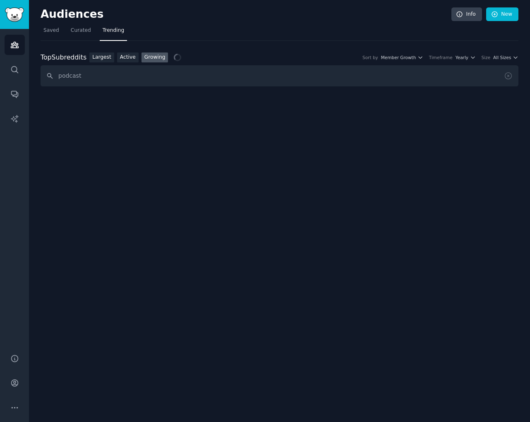
click at [159, 56] on link "Growing" at bounding box center [154, 58] width 27 height 10
click at [454, 57] on div "Timeframe Yearly" at bounding box center [452, 58] width 47 height 6
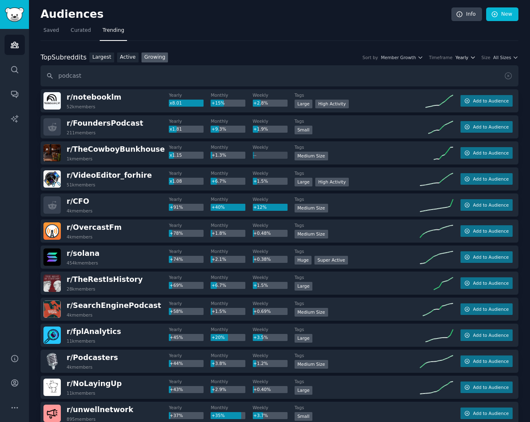
click at [462, 57] on span "Yearly" at bounding box center [461, 58] width 13 height 6
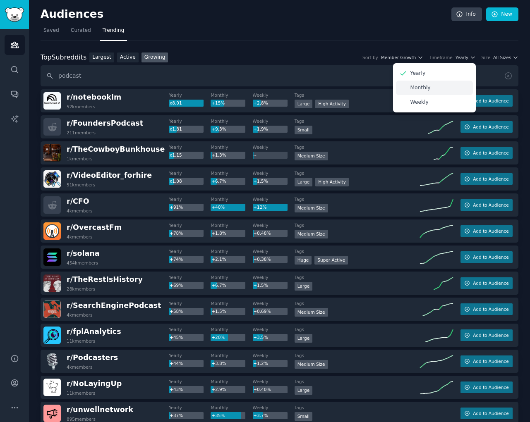
click at [442, 89] on div "Monthly" at bounding box center [434, 88] width 77 height 14
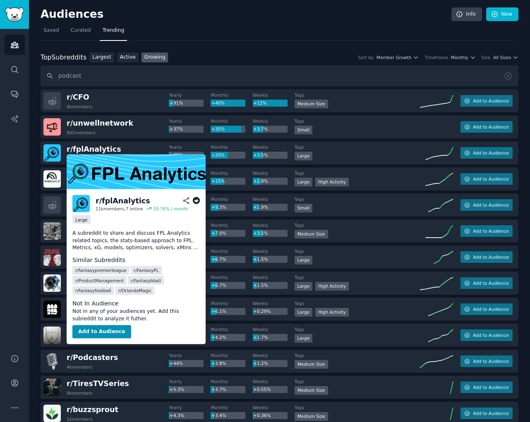
click at [121, 199] on div "r/ fplAnalytics" at bounding box center [123, 201] width 55 height 10
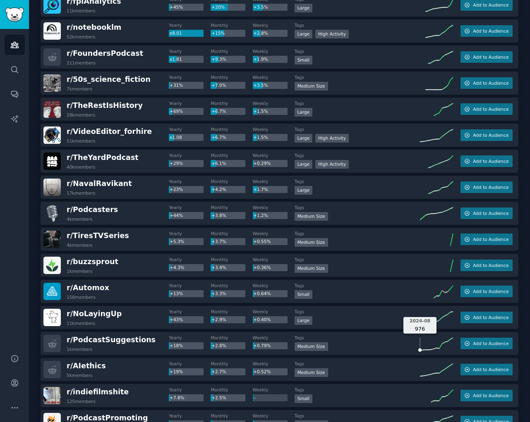
scroll to position [149, 0]
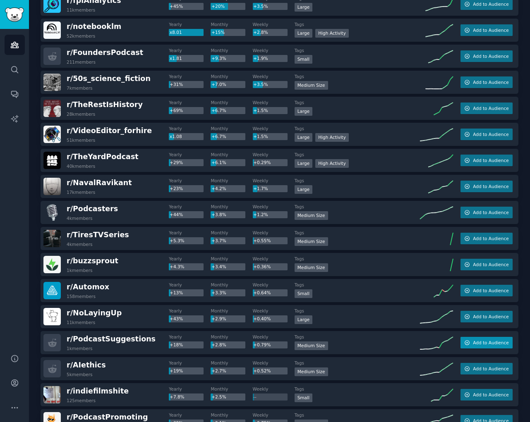
click at [475, 342] on span "Add to Audience" at bounding box center [491, 343] width 36 height 6
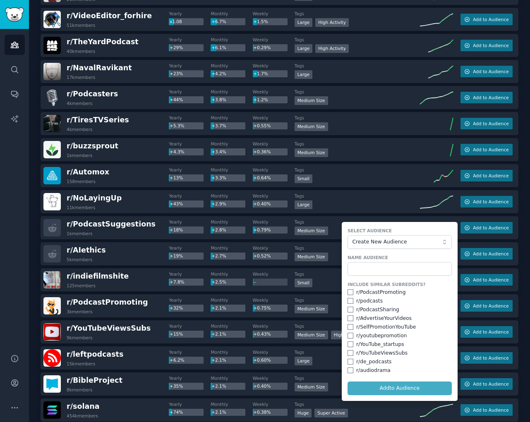
scroll to position [265, 0]
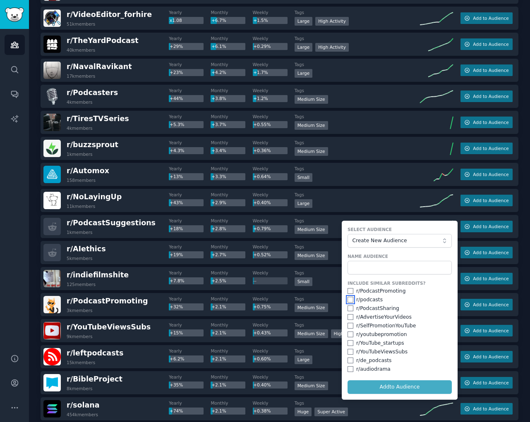
click at [349, 297] on input "checkbox" at bounding box center [350, 300] width 6 height 6
checkbox input "true"
click at [351, 290] on input "checkbox" at bounding box center [350, 291] width 6 height 6
checkbox input "true"
click at [350, 308] on input "checkbox" at bounding box center [350, 309] width 6 height 6
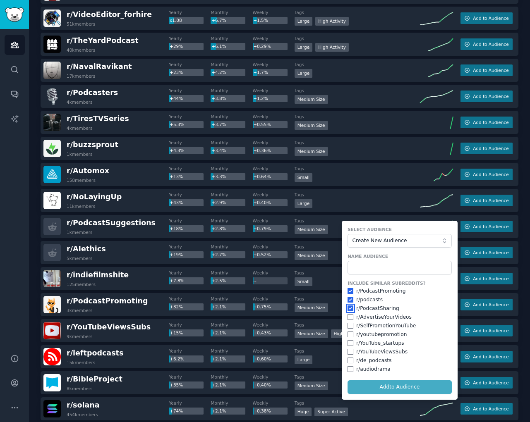
checkbox input "true"
click at [349, 319] on input "checkbox" at bounding box center [350, 317] width 6 height 6
checkbox input "true"
click at [356, 322] on div "r/ SelfPromotionYouTube" at bounding box center [386, 325] width 60 height 7
click at [347, 346] on input "checkbox" at bounding box center [350, 343] width 6 height 6
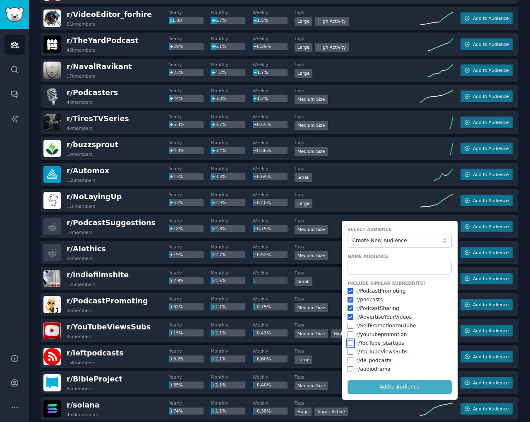
checkbox input "true"
click at [347, 354] on input "checkbox" at bounding box center [350, 352] width 6 height 6
checkbox input "true"
click at [347, 367] on input "checkbox" at bounding box center [350, 369] width 6 height 6
checkbox input "true"
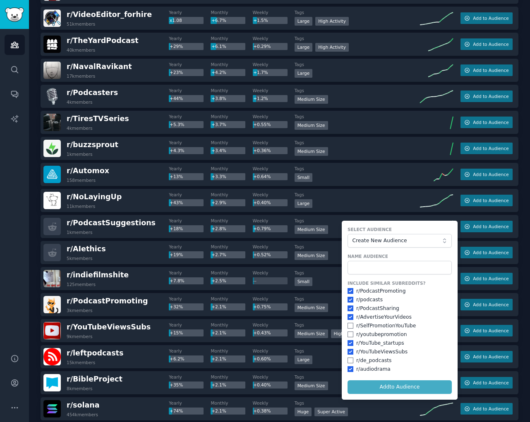
click at [373, 387] on form "Select Audience Create New Audience Name Audience Include Similar Subreddits? r…" at bounding box center [400, 310] width 116 height 179
click at [370, 267] on input "text" at bounding box center [399, 268] width 104 height 14
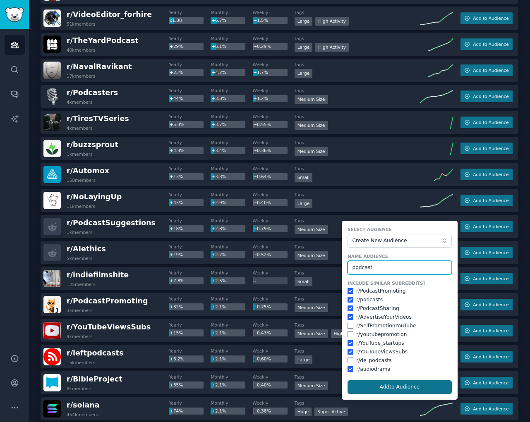
type input "podcast"
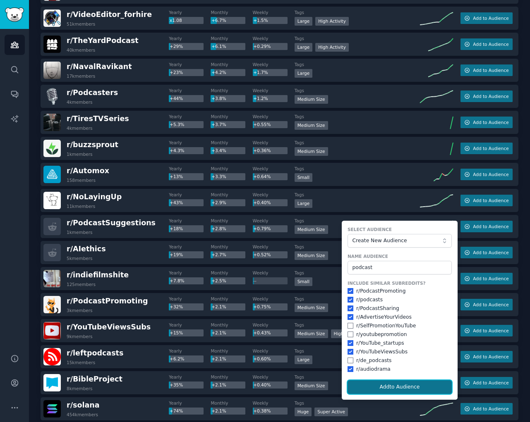
click at [396, 382] on button "Add to Audience" at bounding box center [399, 387] width 104 height 14
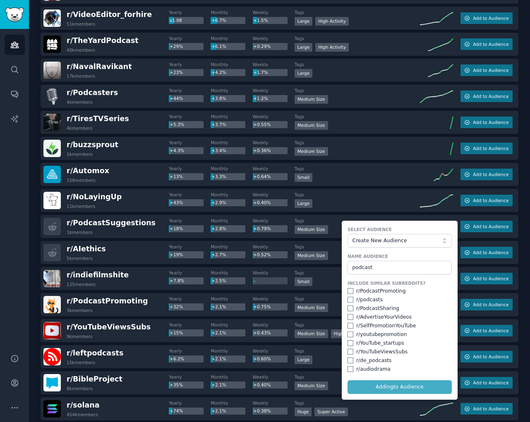
checkbox input "false"
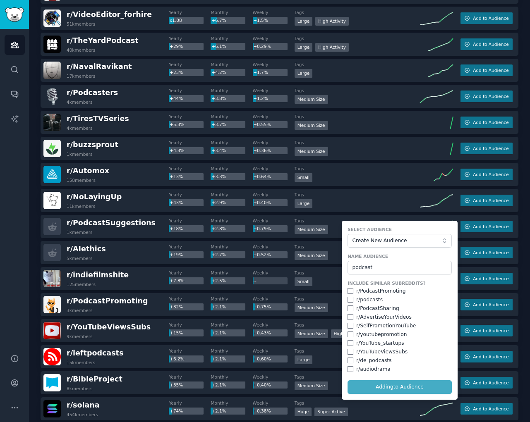
checkbox input "false"
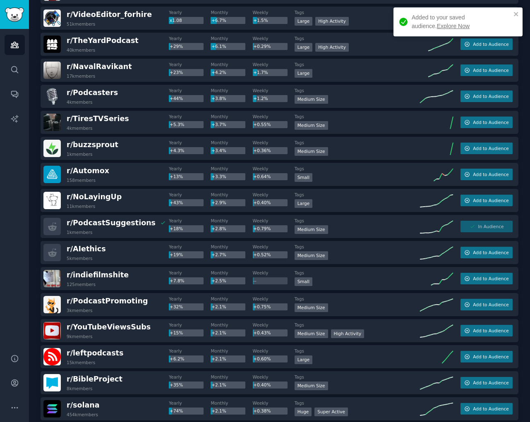
click at [428, 20] on div "Added to your saved audience. Explore Now" at bounding box center [460, 21] width 99 height 17
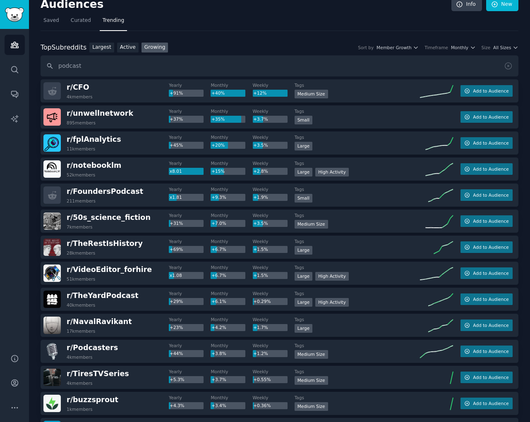
scroll to position [0, 0]
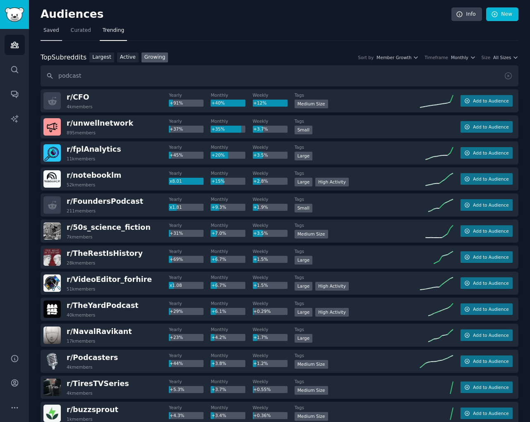
click at [60, 29] on link "Saved" at bounding box center [51, 32] width 21 height 17
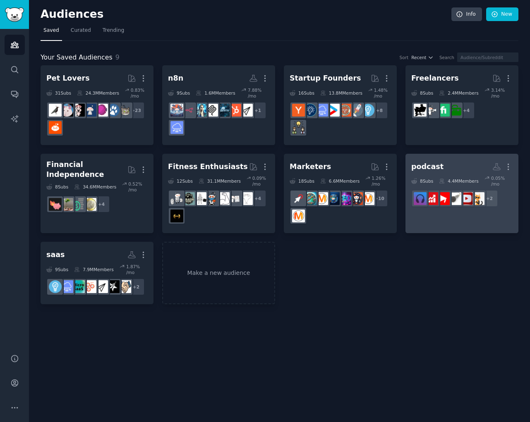
click at [459, 160] on h2 "podcast More" at bounding box center [461, 167] width 101 height 14
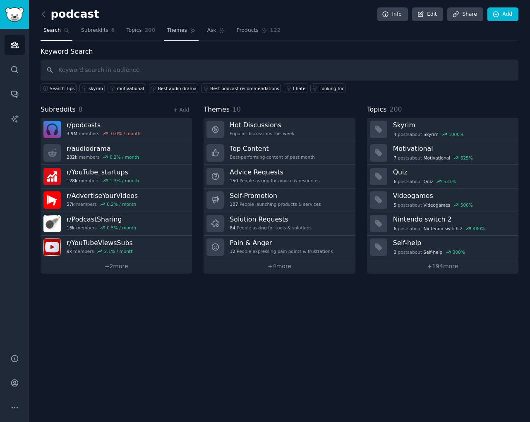
click at [170, 31] on span "Themes" at bounding box center [177, 30] width 20 height 7
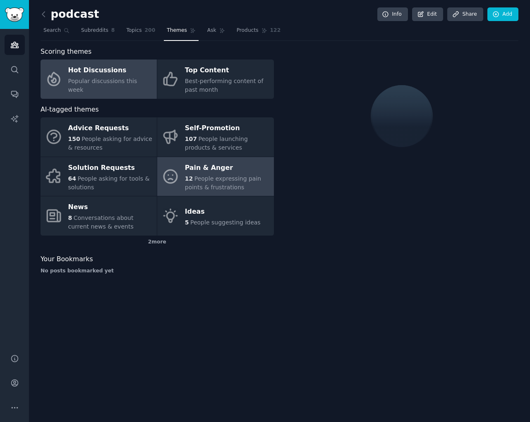
click at [197, 181] on span "People expressing pain points & frustrations" at bounding box center [223, 182] width 76 height 15
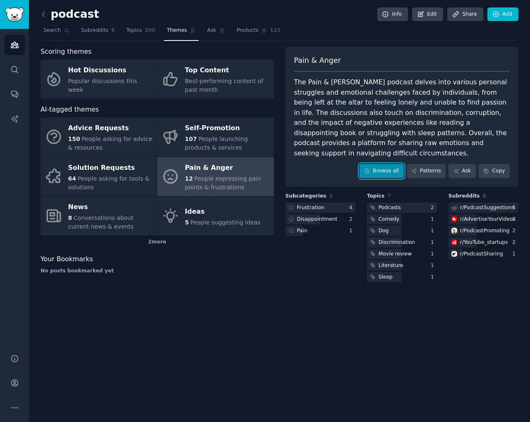
click at [386, 164] on link "Browse all" at bounding box center [381, 171] width 44 height 14
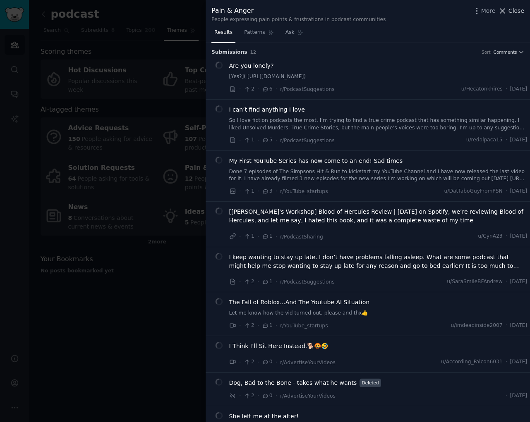
click at [516, 11] on span "Close" at bounding box center [516, 11] width 16 height 9
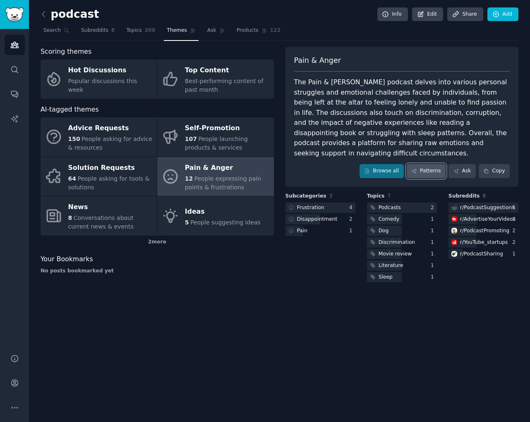
click at [434, 165] on link "Patterns" at bounding box center [425, 171] width 39 height 14
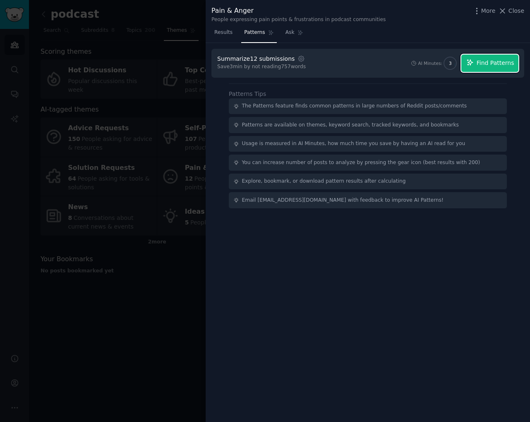
click at [482, 66] on span "Find Patterns" at bounding box center [495, 63] width 38 height 9
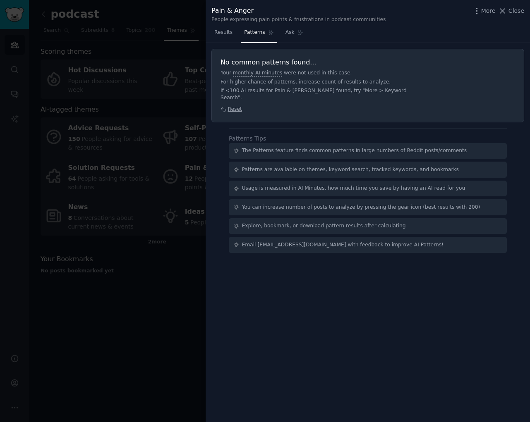
click at [181, 143] on div at bounding box center [265, 211] width 530 height 422
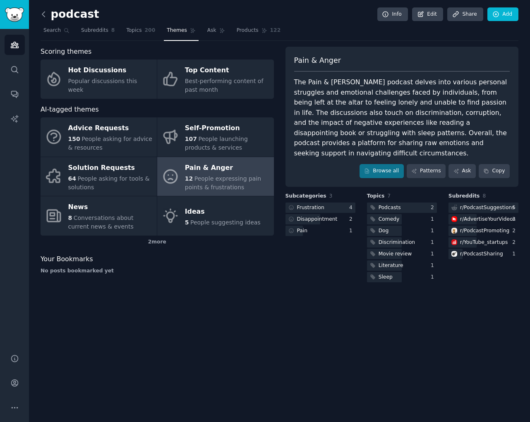
click at [42, 14] on icon at bounding box center [43, 14] width 9 height 9
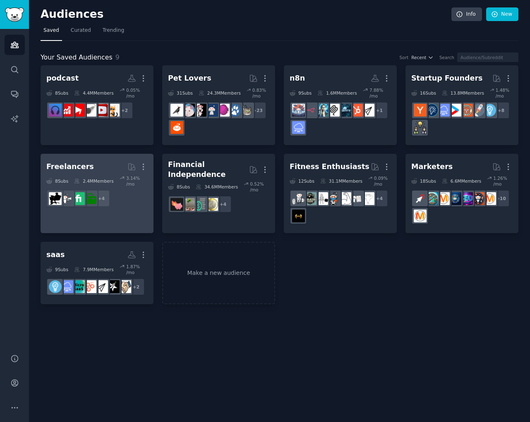
click at [103, 168] on h2 "Freelancers Curated by GummySearch More" at bounding box center [96, 167] width 101 height 14
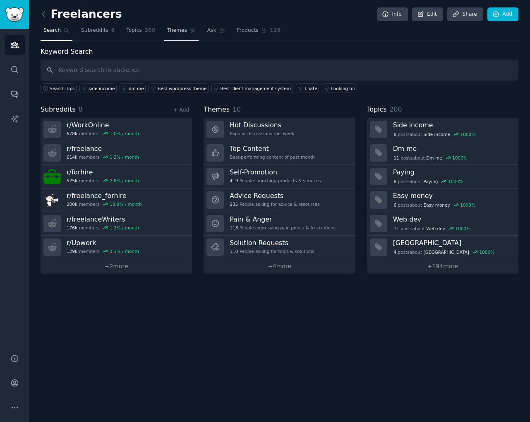
click at [174, 31] on span "Themes" at bounding box center [177, 30] width 20 height 7
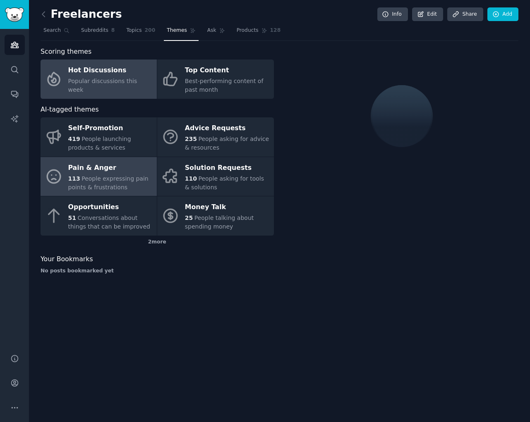
click at [69, 179] on span "113" at bounding box center [74, 178] width 12 height 7
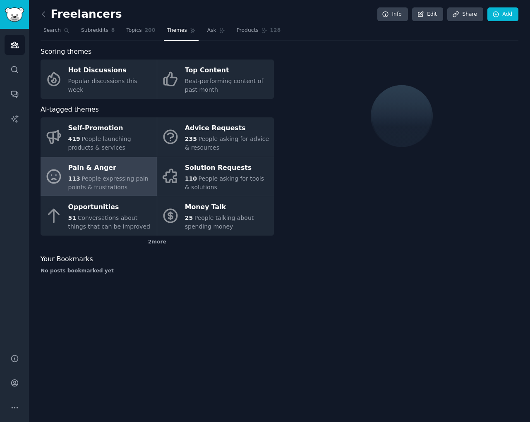
click at [69, 179] on span "113" at bounding box center [74, 178] width 12 height 7
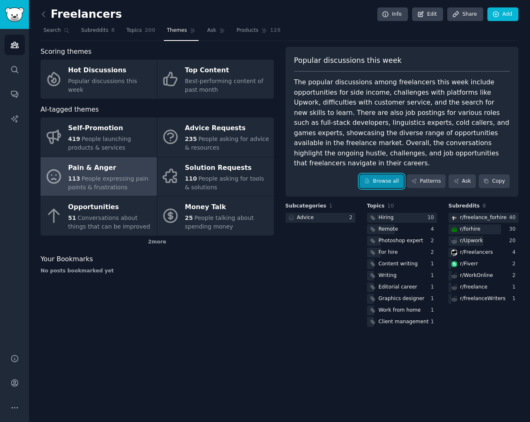
click at [398, 178] on link "Browse all" at bounding box center [381, 181] width 44 height 14
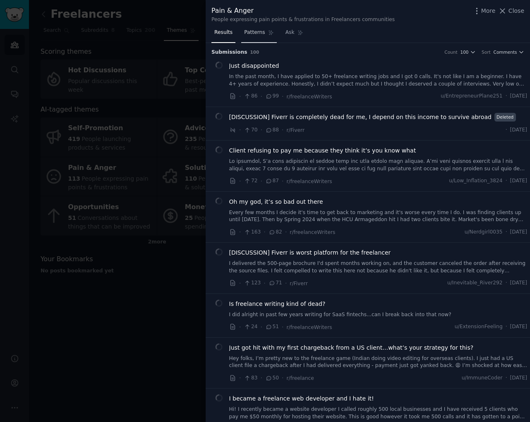
click at [260, 37] on link "Patterns" at bounding box center [258, 34] width 35 height 17
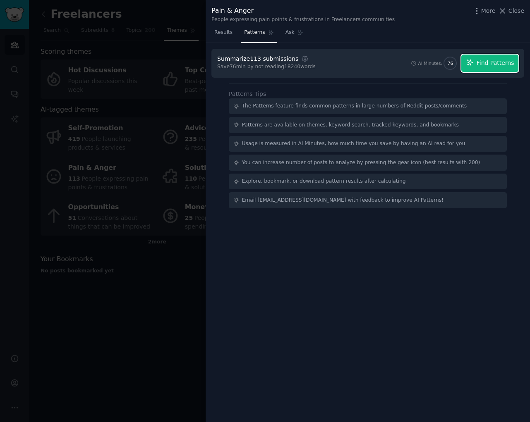
click at [466, 64] on button "Find Patterns" at bounding box center [489, 63] width 57 height 17
